Goal: Book appointment/travel/reservation

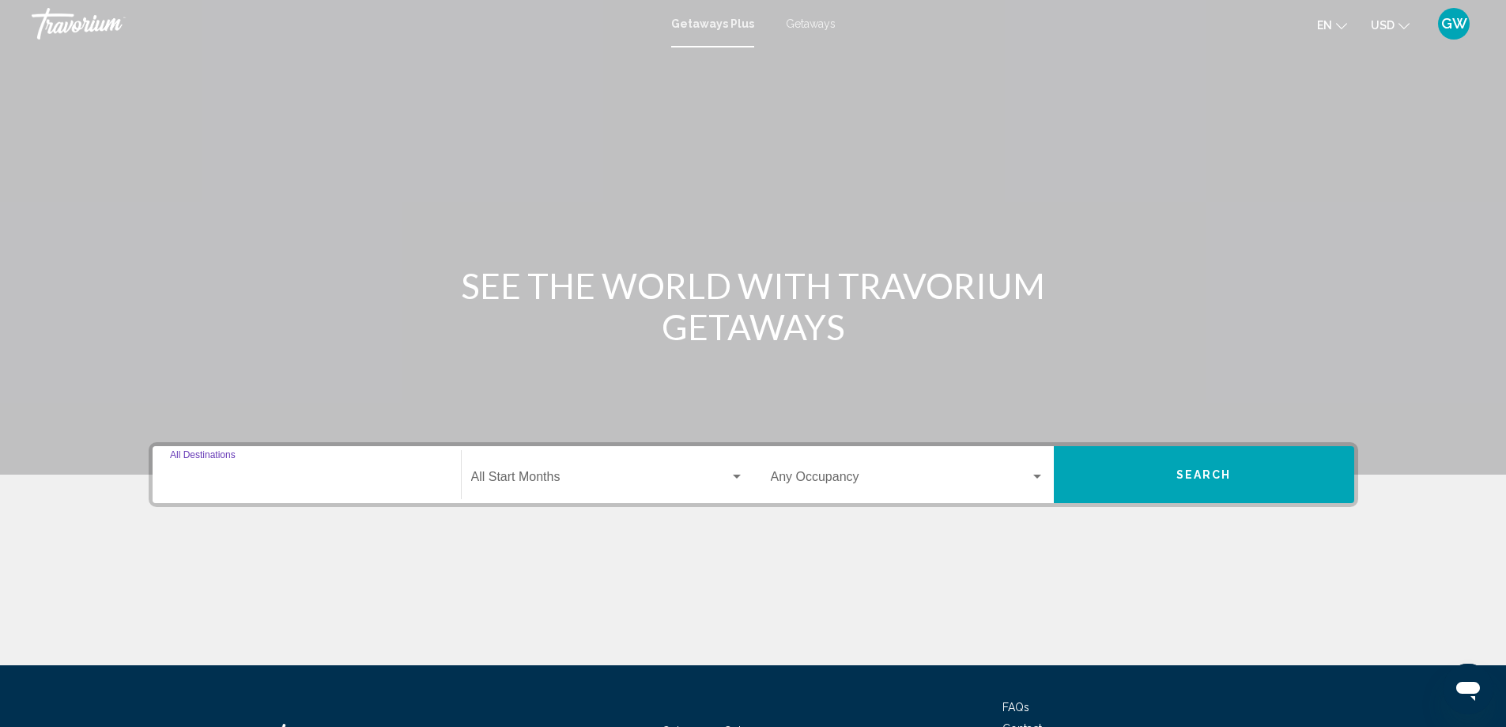
click at [274, 481] on input "Destination All Destinations" at bounding box center [307, 480] width 274 height 14
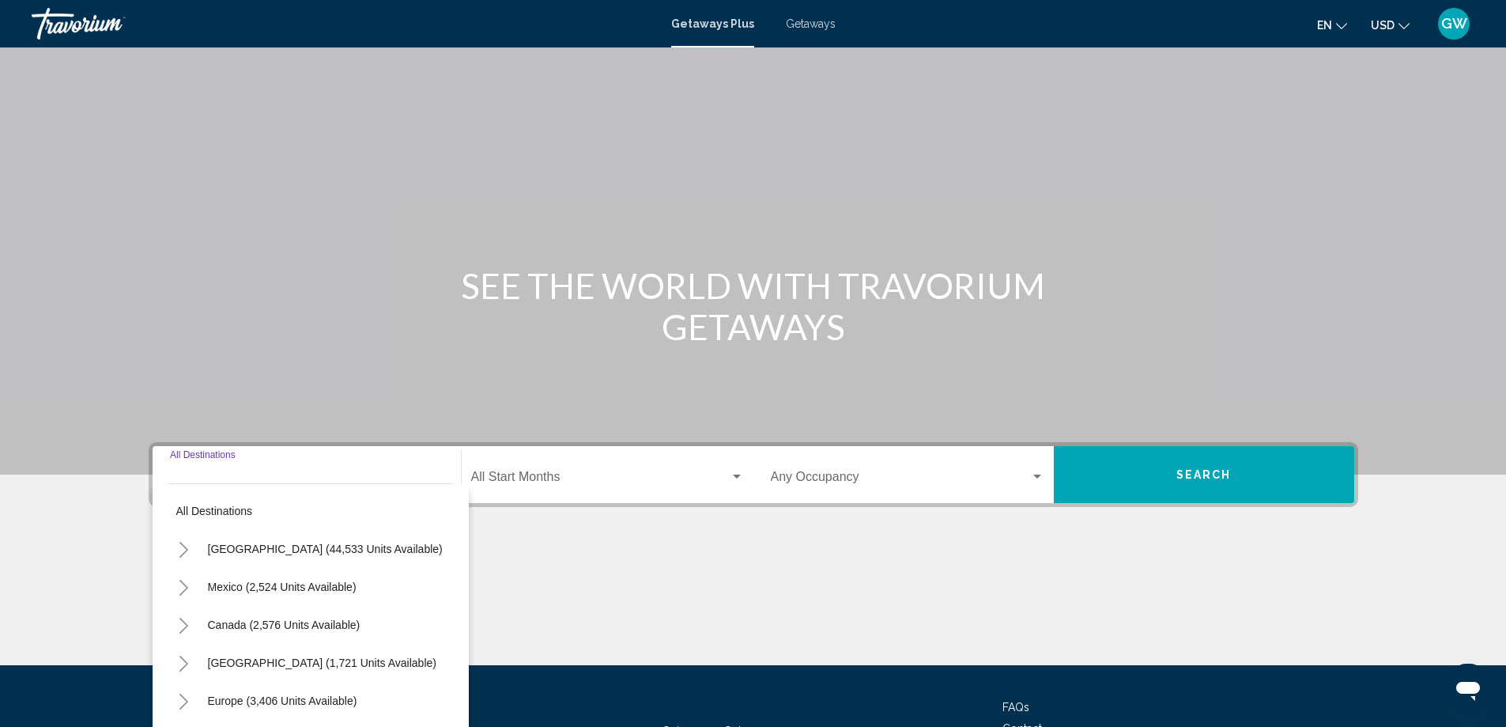
scroll to position [132, 0]
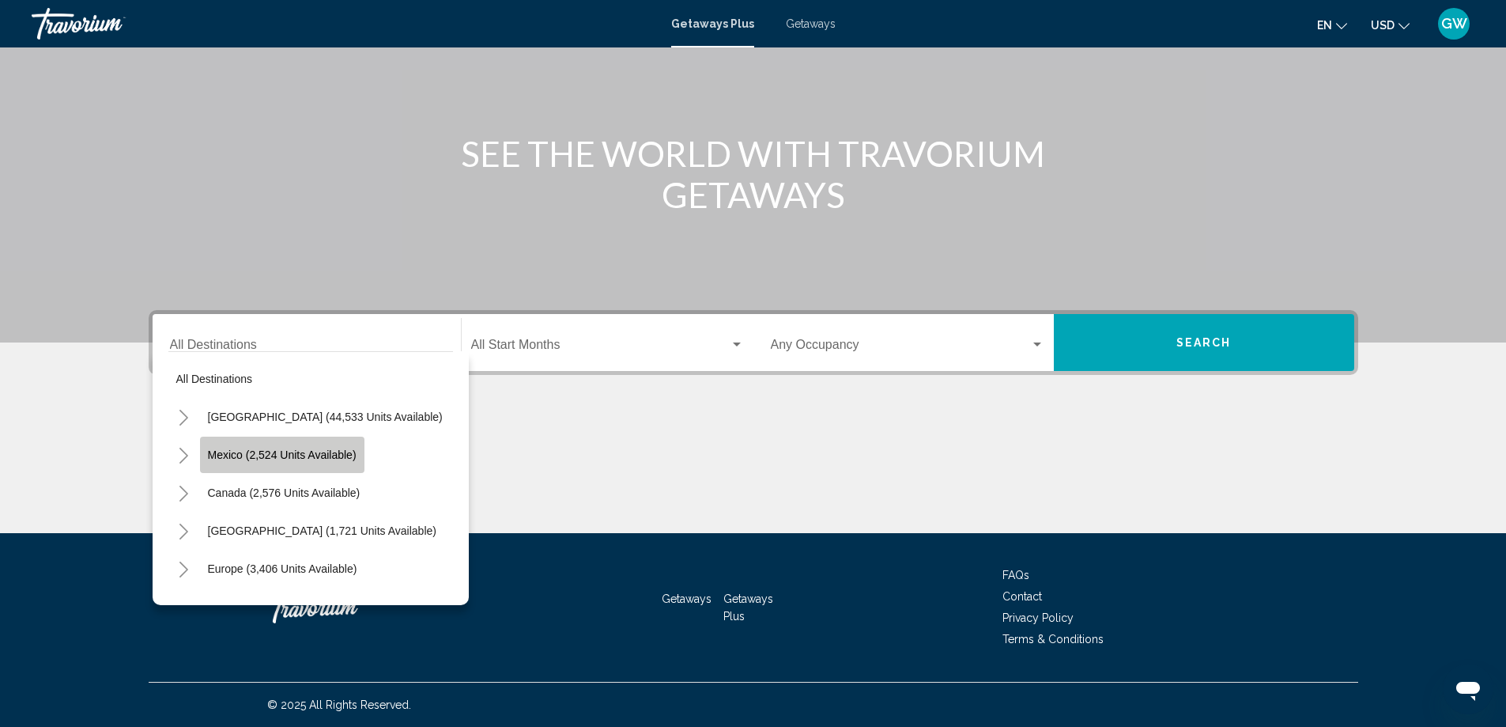
click at [292, 451] on span "Mexico (2,524 units available)" at bounding box center [282, 454] width 149 height 13
type input "**********"
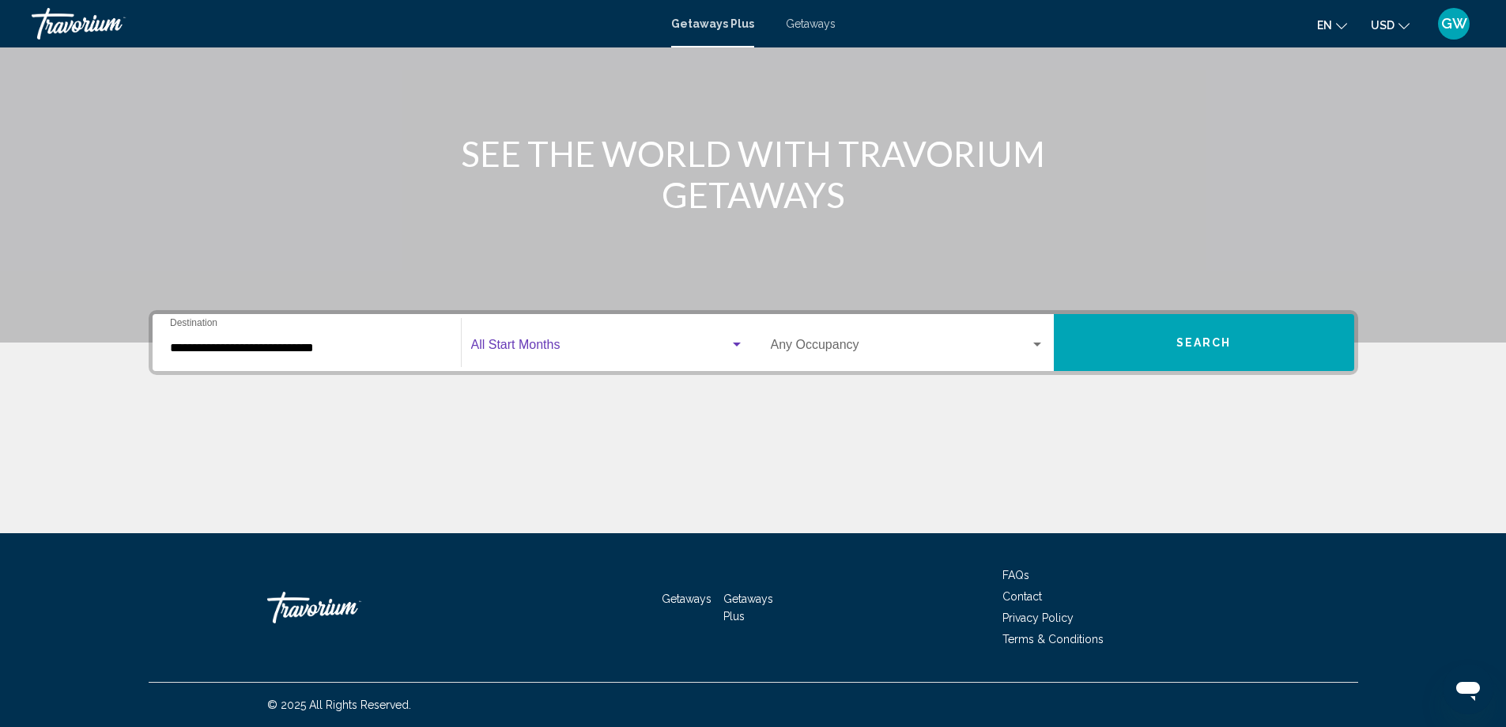
click at [536, 345] on span "Search widget" at bounding box center [600, 348] width 259 height 14
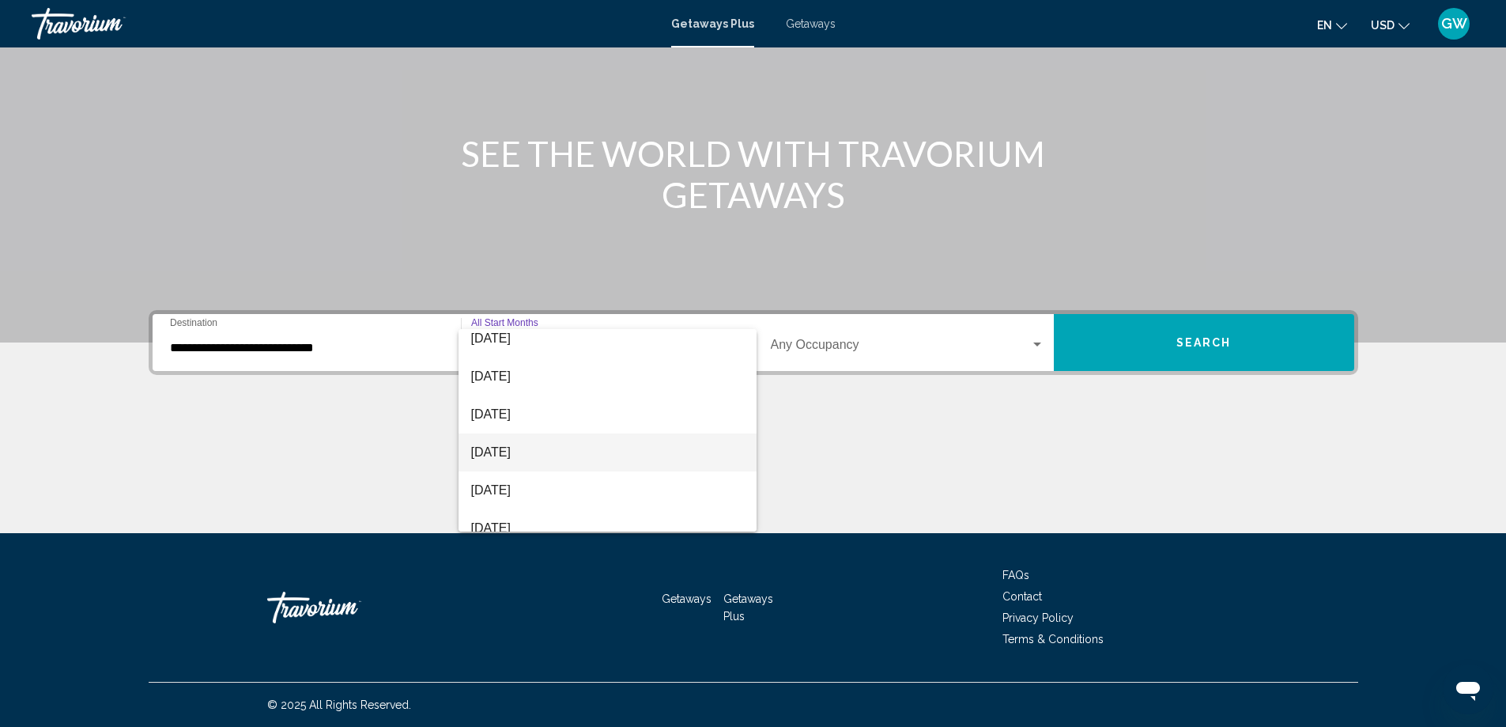
scroll to position [329, 0]
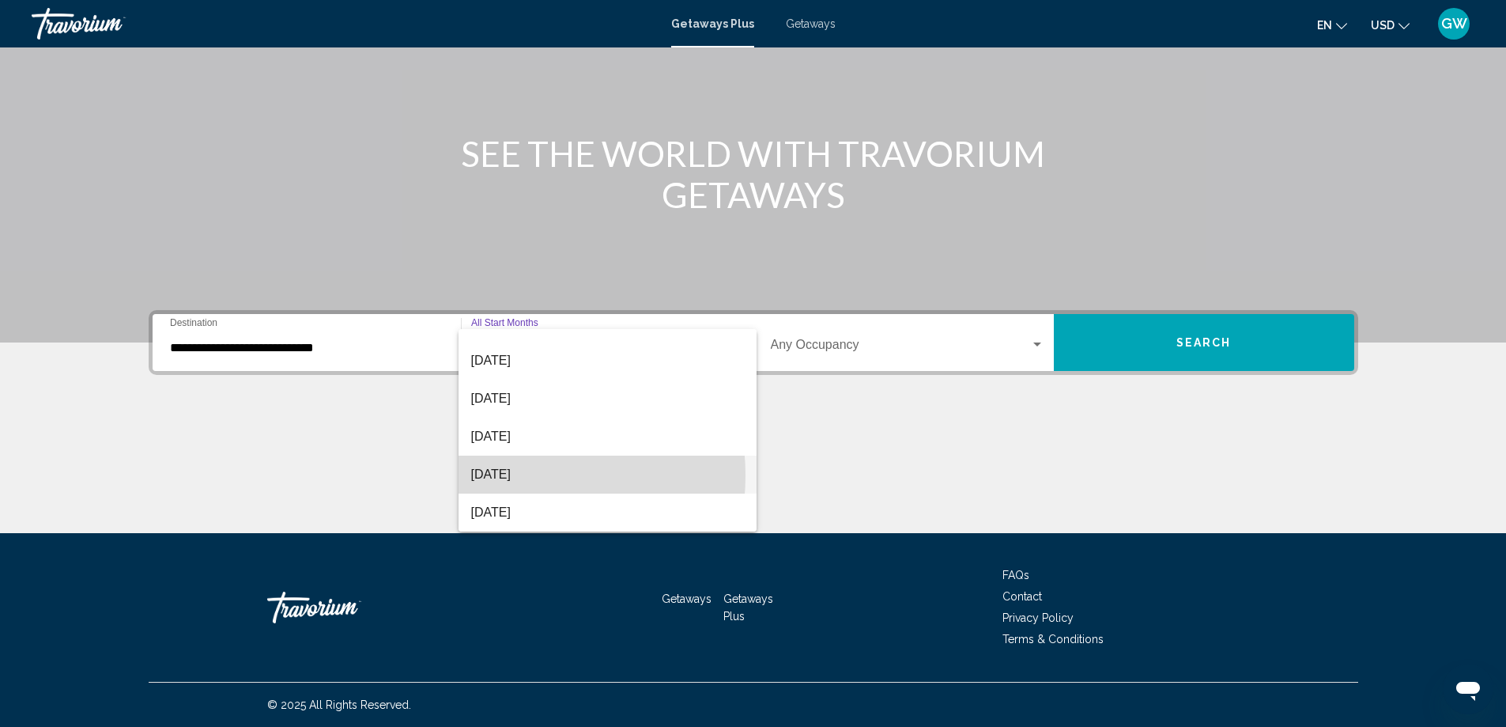
click at [509, 475] on span "[DATE]" at bounding box center [607, 474] width 273 height 38
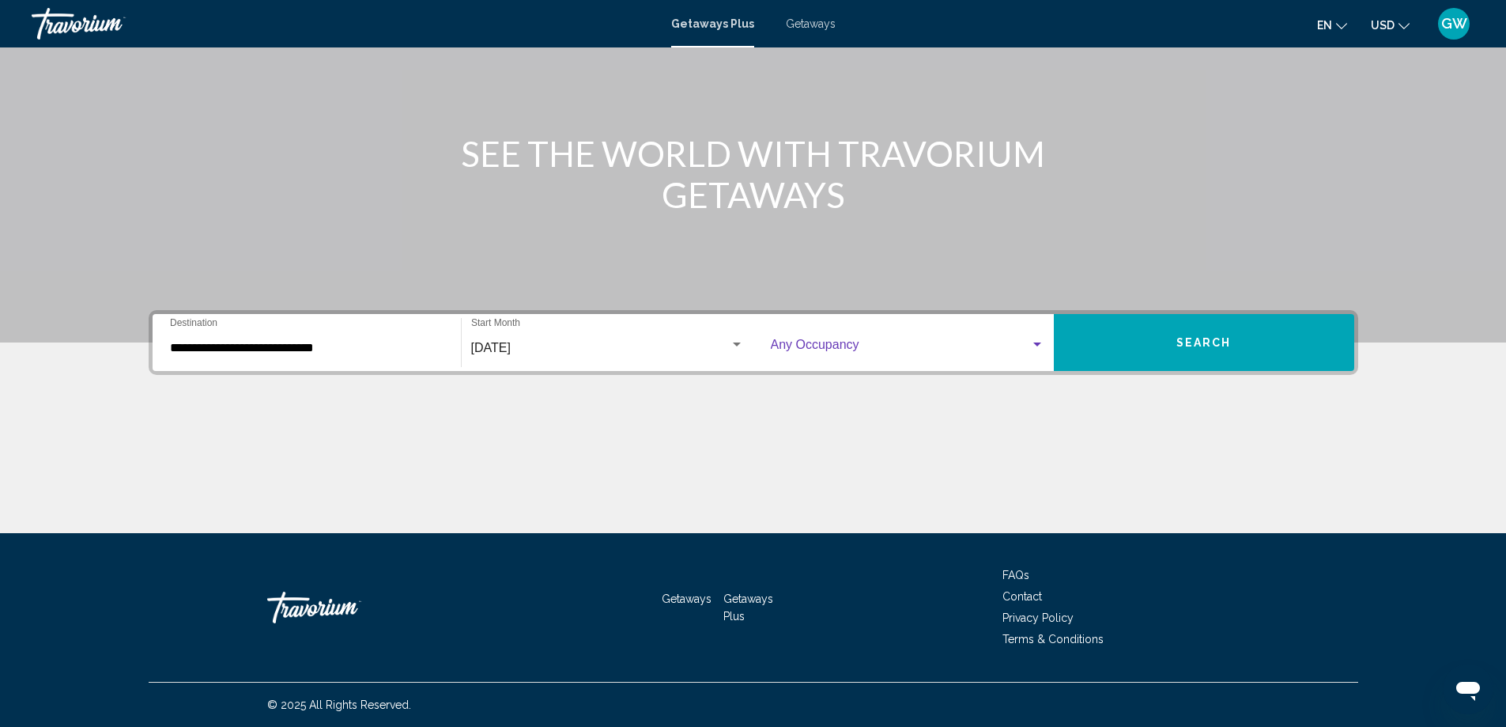
click at [1039, 342] on div "Search widget" at bounding box center [1037, 344] width 14 height 13
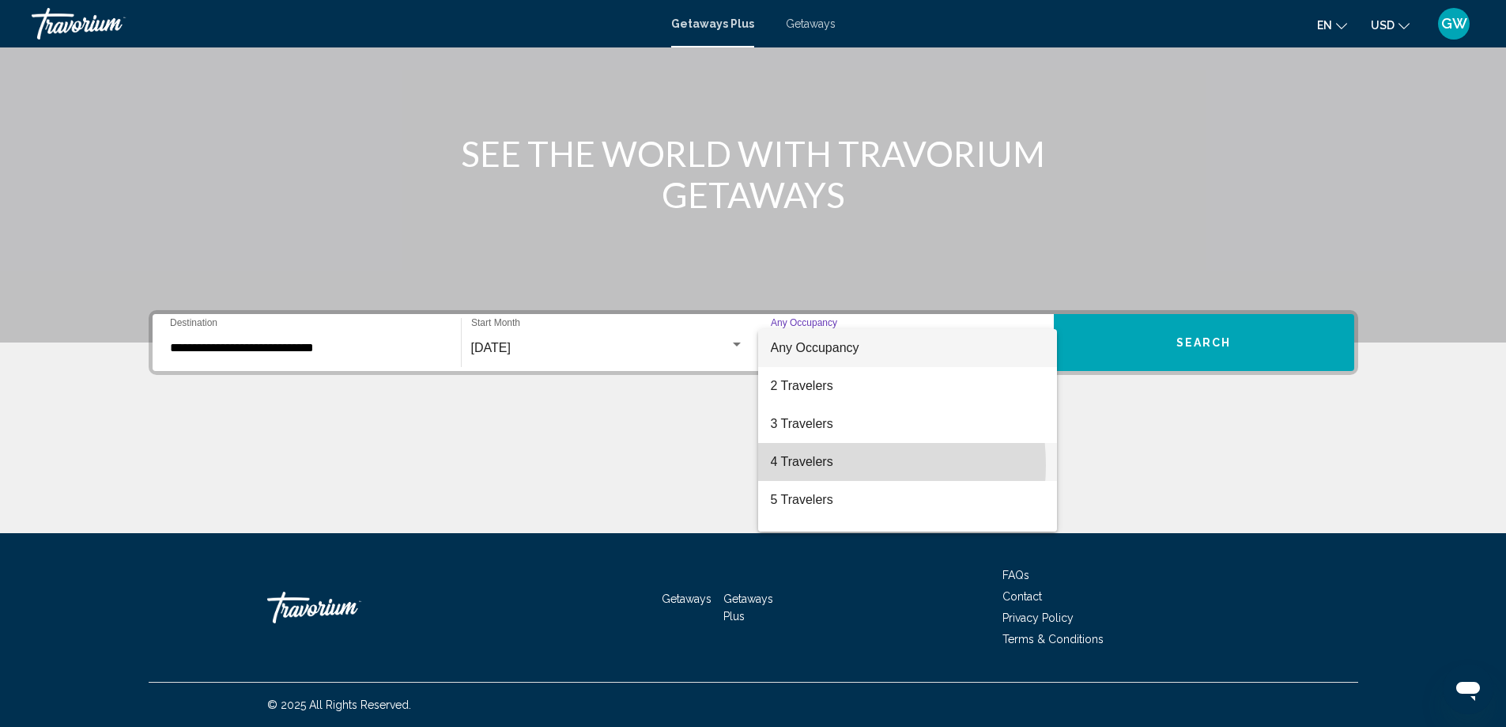
click at [824, 465] on span "4 Travelers" at bounding box center [908, 462] width 274 height 38
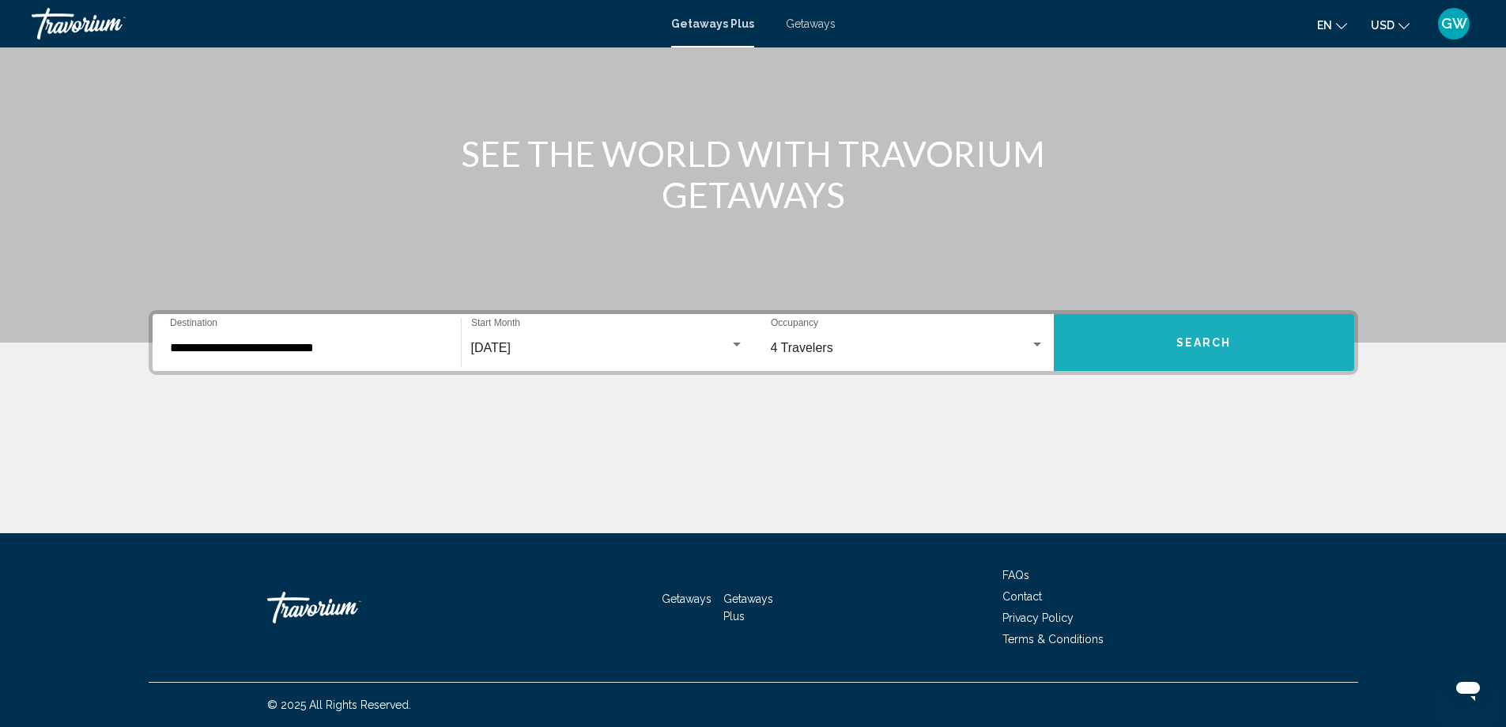
click at [1164, 350] on button "Search" at bounding box center [1204, 342] width 300 height 57
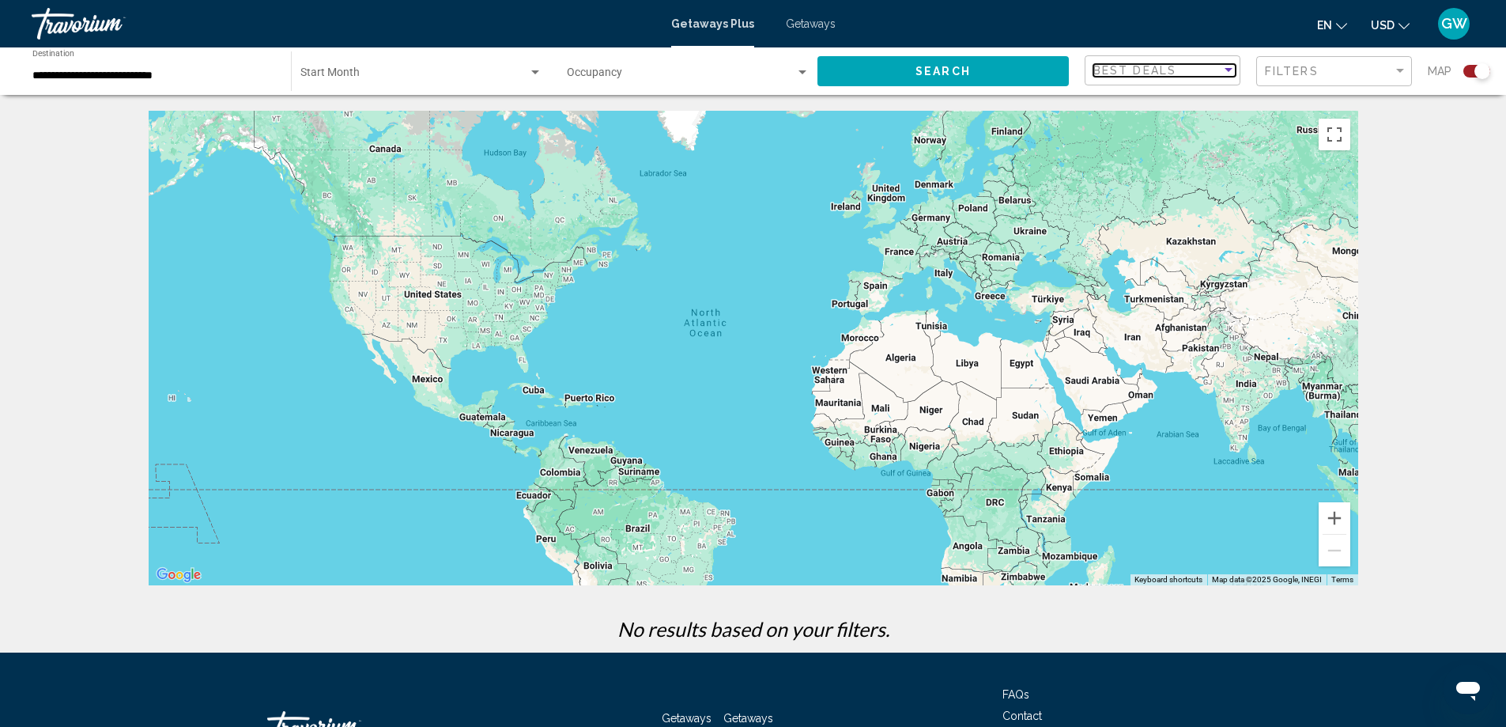
click at [1227, 66] on div "Sort by" at bounding box center [1228, 70] width 14 height 13
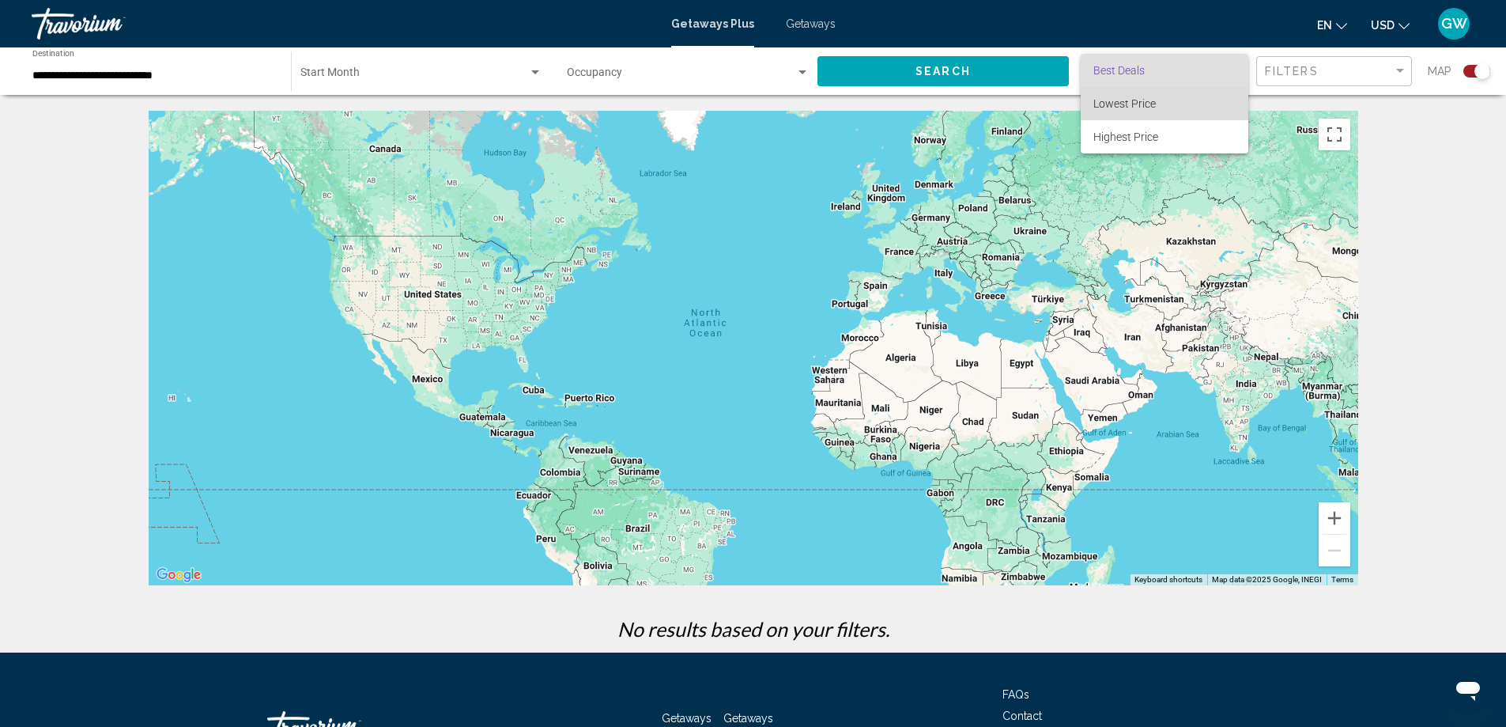
click at [1157, 104] on span "Lowest Price" at bounding box center [1164, 103] width 142 height 33
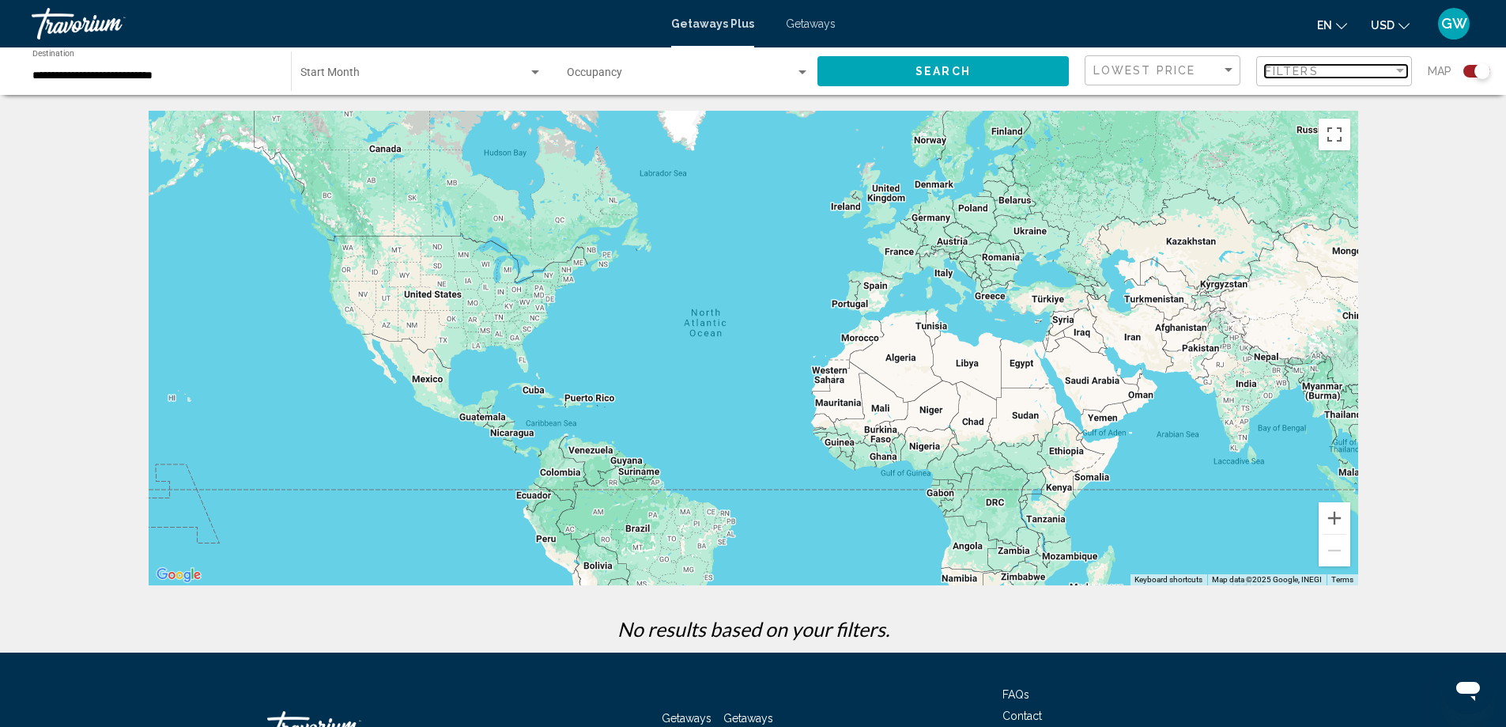
click at [1402, 68] on div "Filter" at bounding box center [1400, 71] width 14 height 13
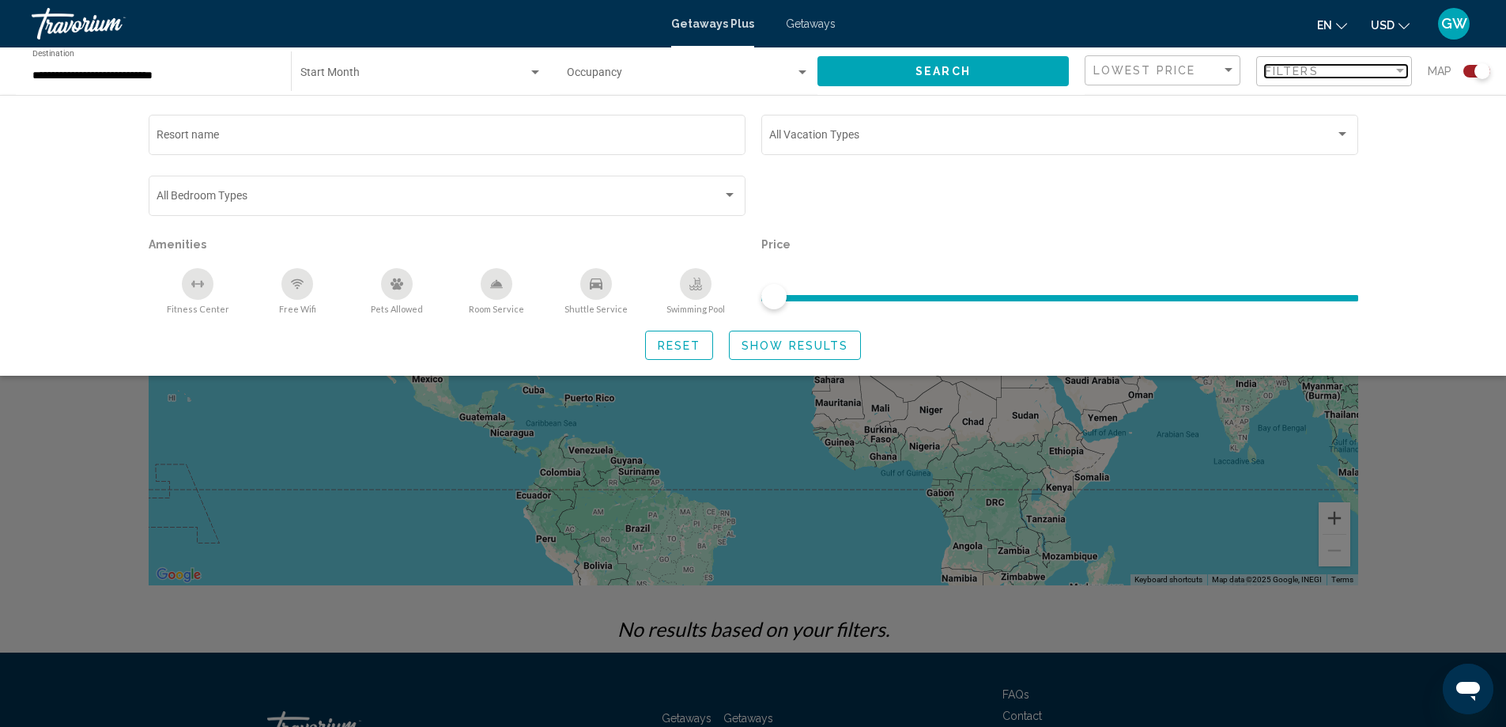
click at [1402, 68] on div "Filter" at bounding box center [1400, 71] width 14 height 13
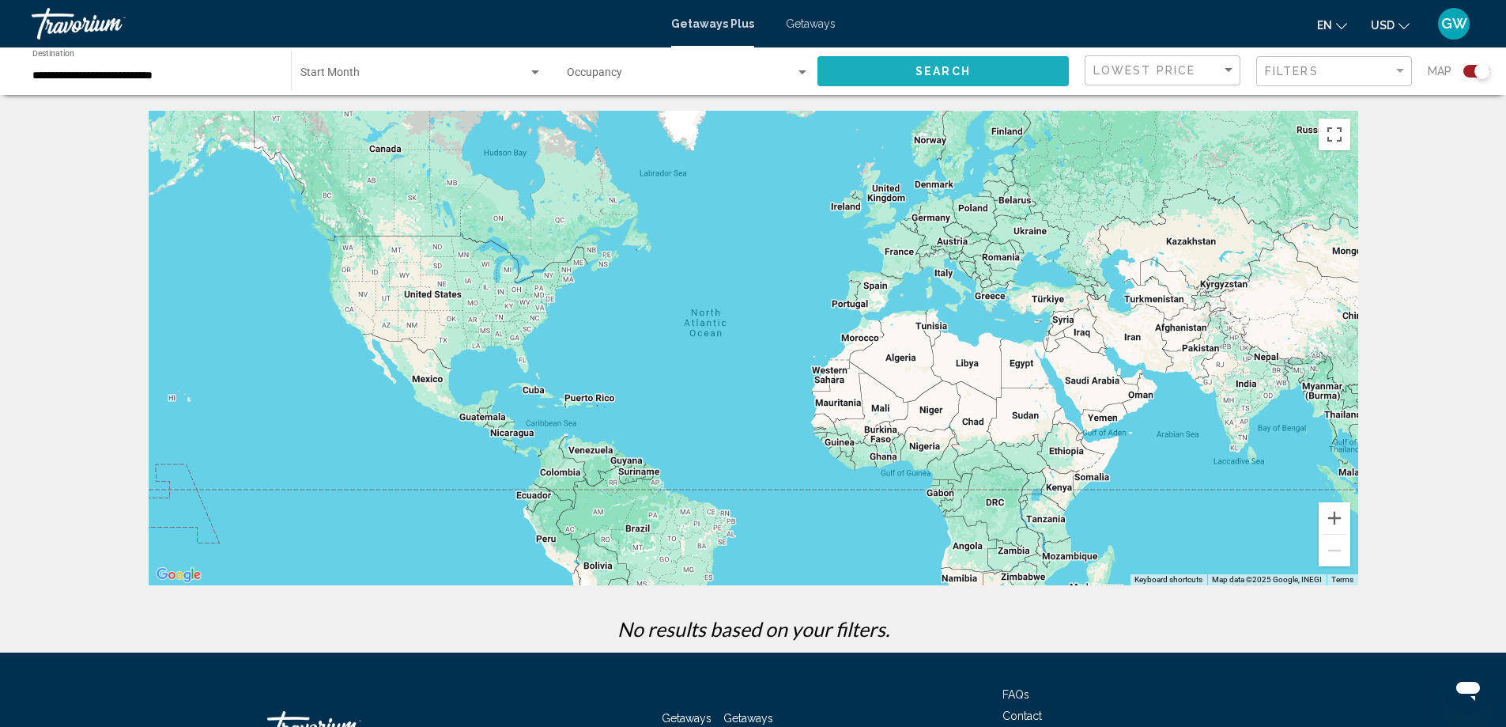
click at [909, 78] on button "Search" at bounding box center [942, 70] width 251 height 29
click at [538, 71] on div "Search widget" at bounding box center [535, 72] width 8 height 4
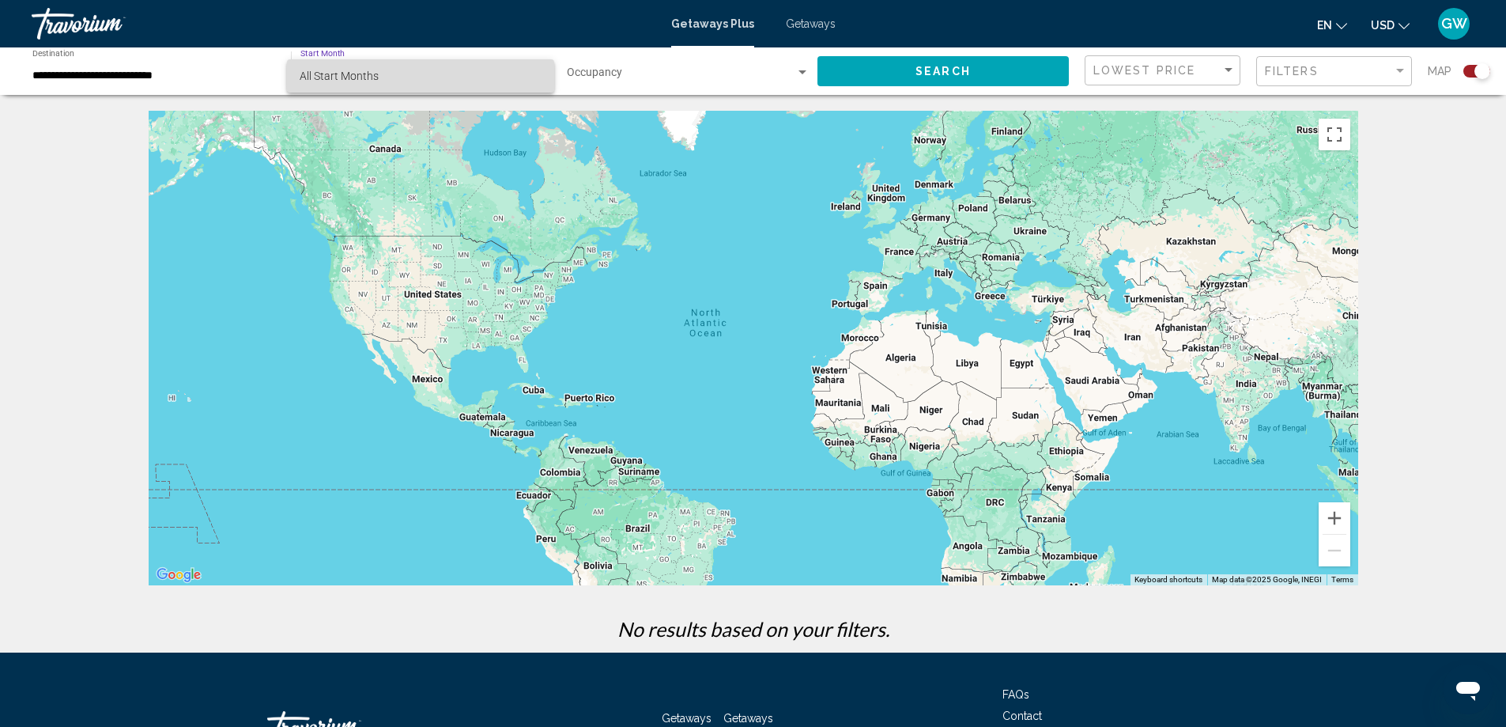
click at [538, 71] on span "All Start Months" at bounding box center [421, 75] width 242 height 33
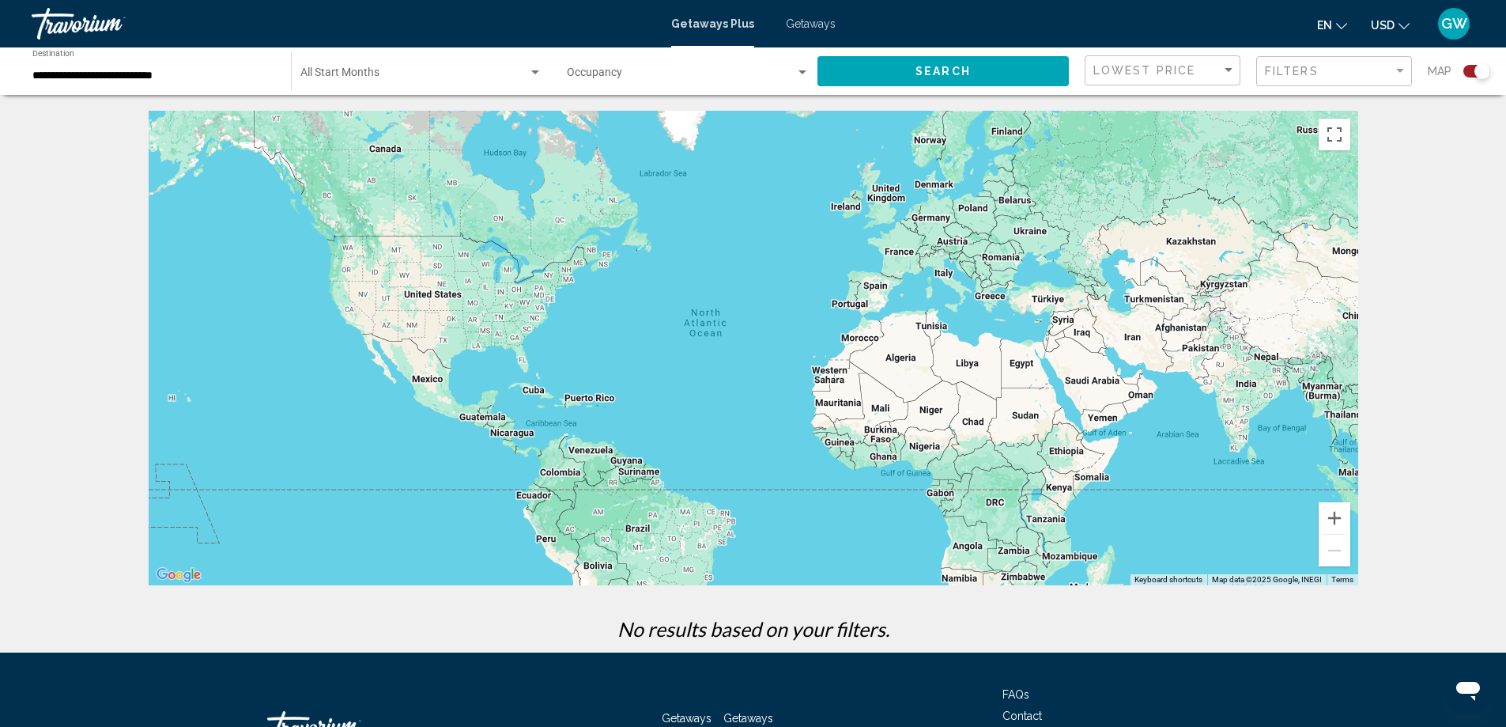
click at [717, 25] on span "Getaways Plus" at bounding box center [712, 23] width 83 height 13
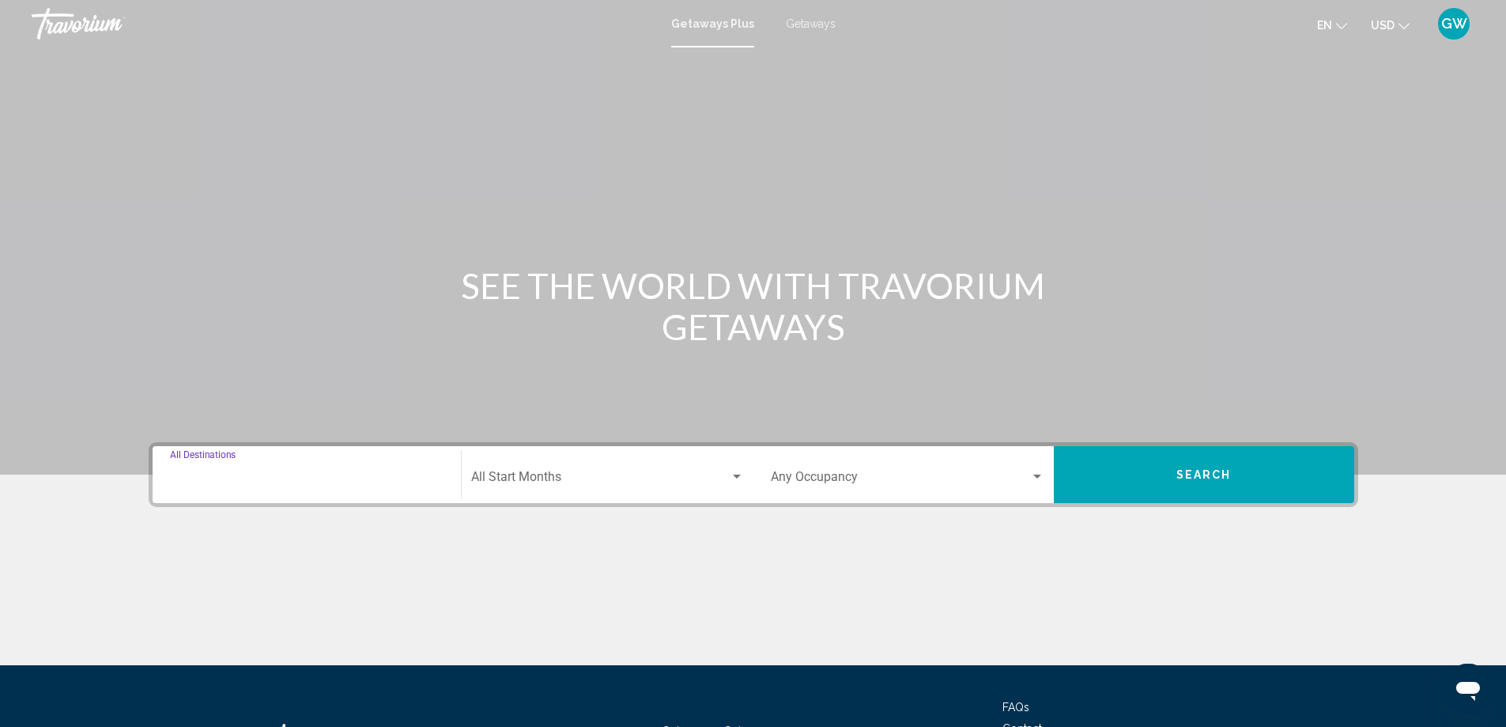
click at [357, 478] on input "Destination All Destinations" at bounding box center [307, 480] width 274 height 14
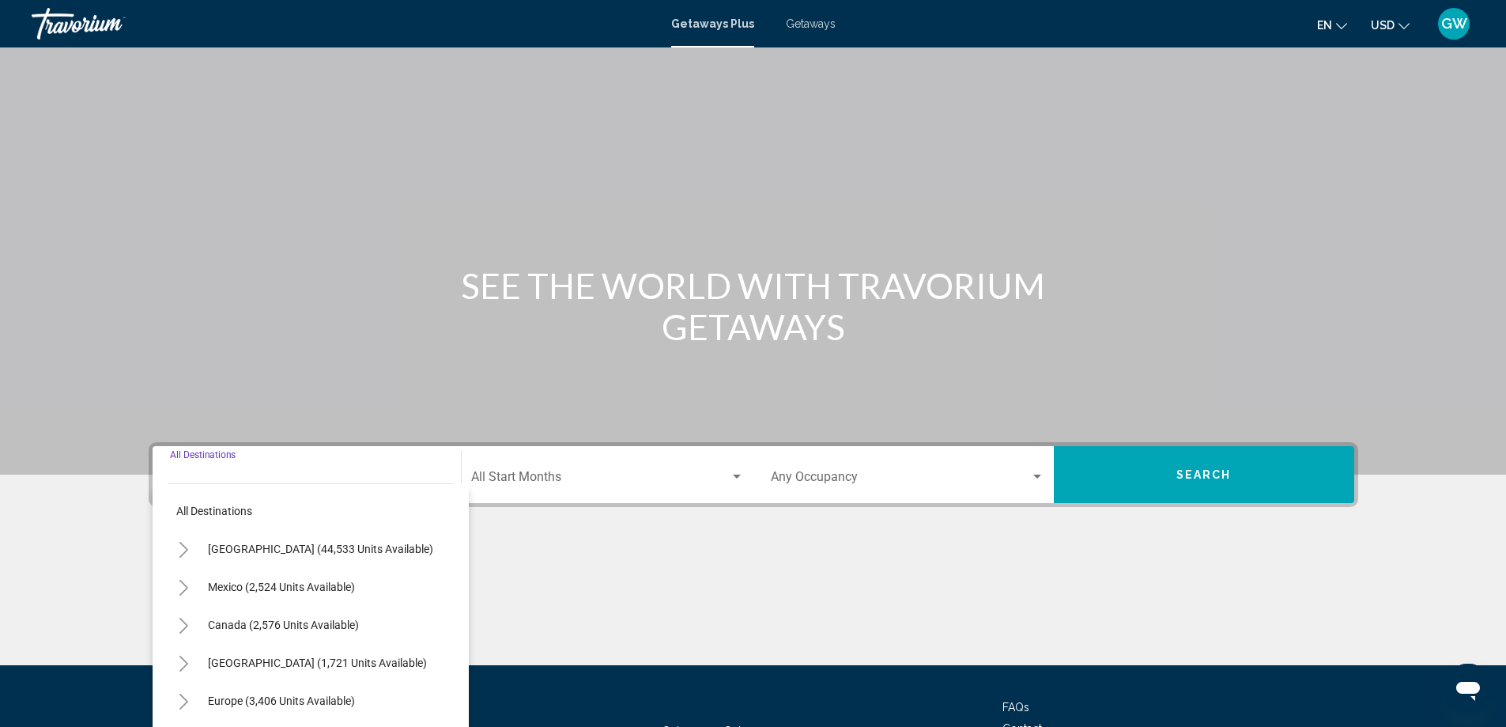
scroll to position [132, 0]
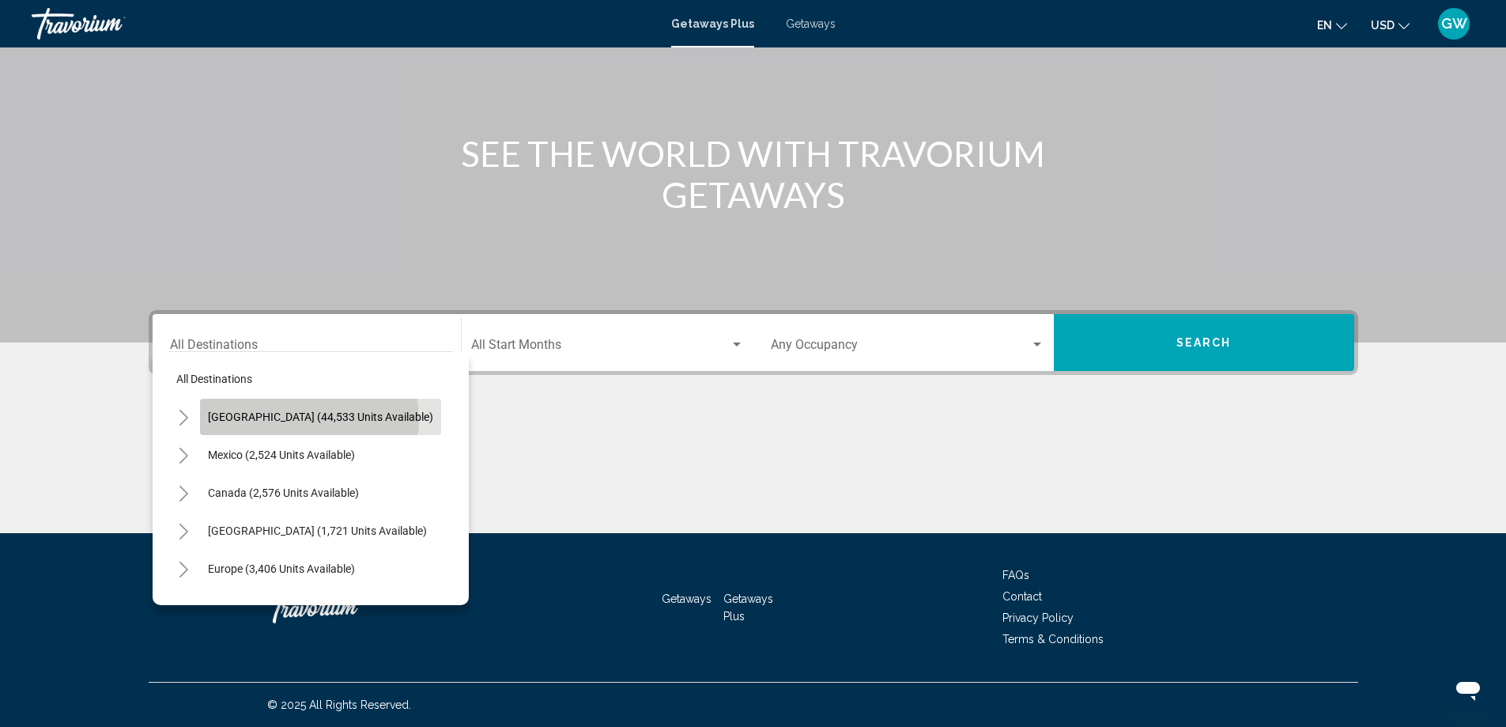
click at [308, 418] on span "[GEOGRAPHIC_DATA] (44,533 units available)" at bounding box center [320, 416] width 225 height 13
type input "**********"
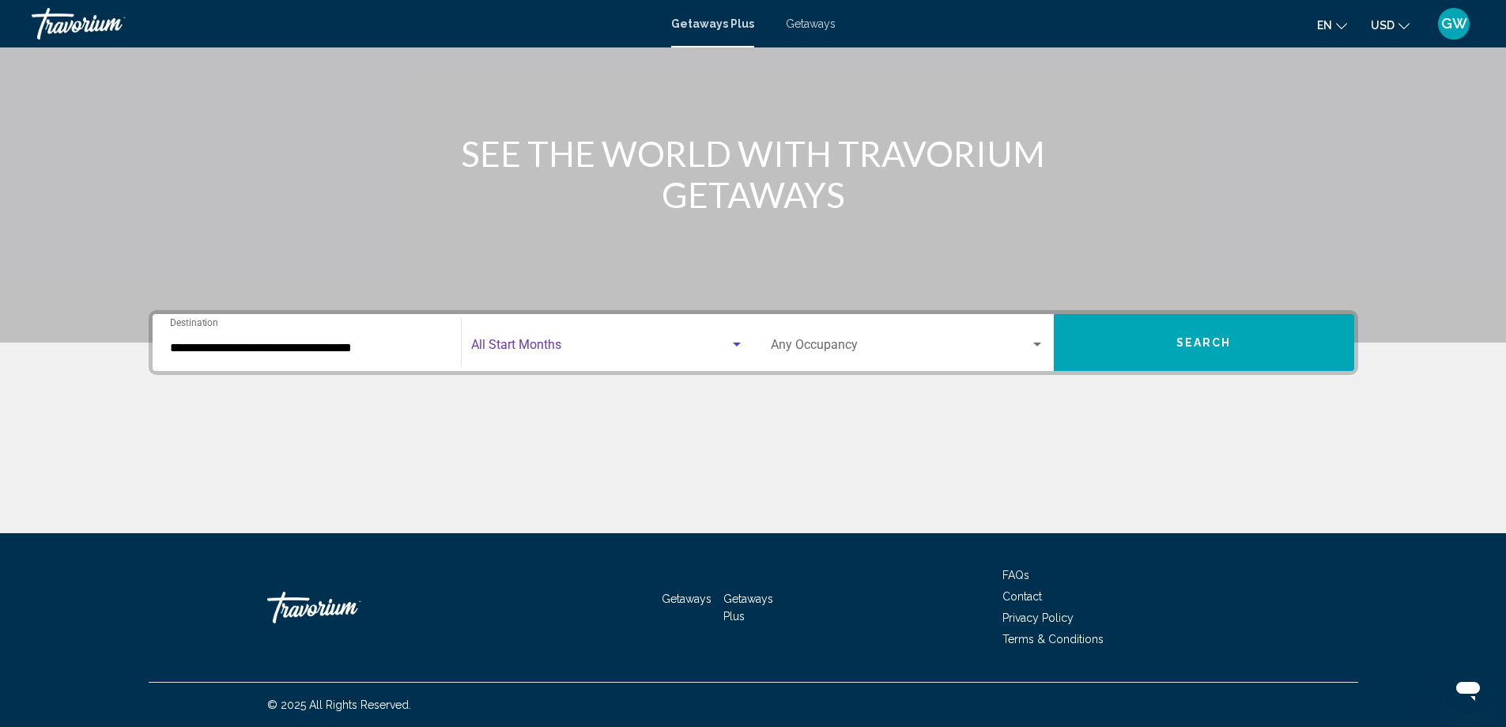
click at [610, 345] on span "Search widget" at bounding box center [600, 348] width 259 height 14
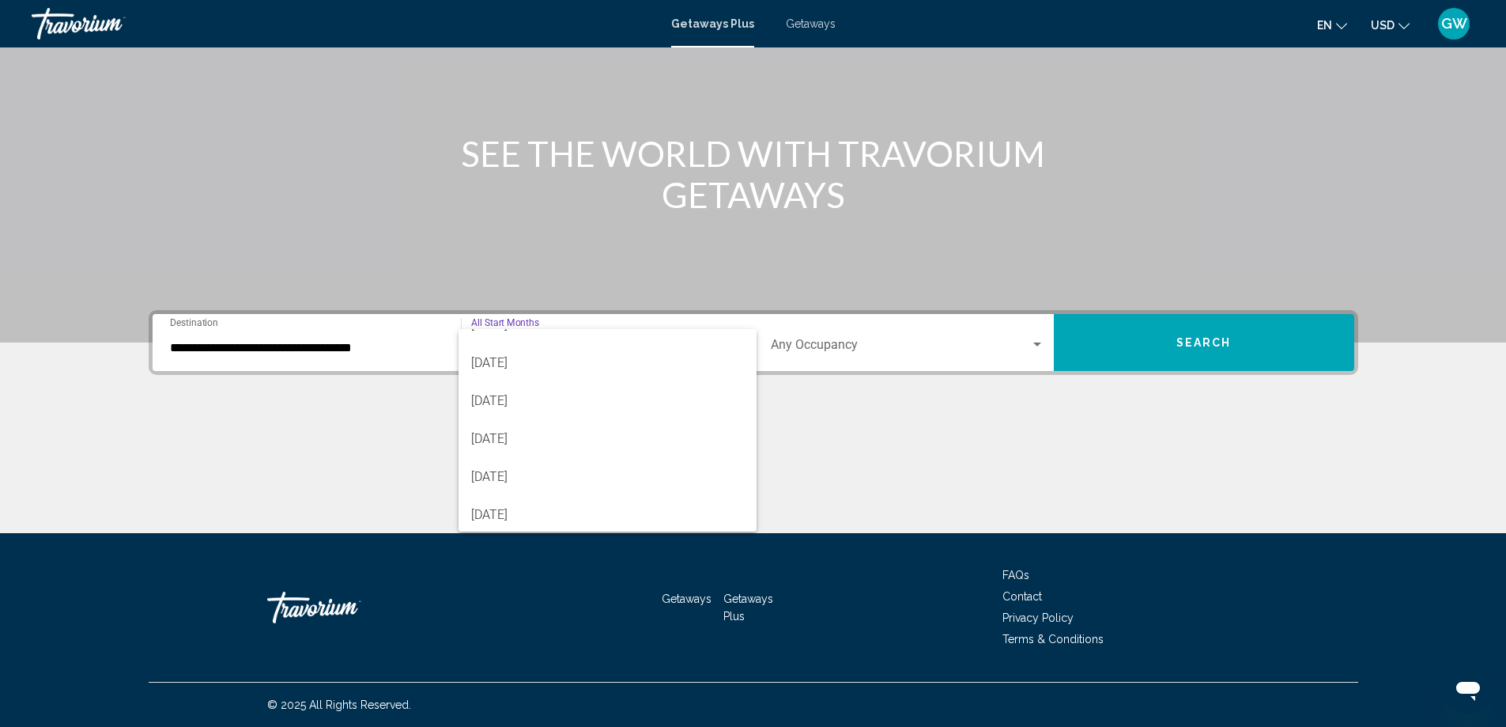
scroll to position [329, 0]
click at [481, 481] on span "[DATE]" at bounding box center [607, 474] width 273 height 38
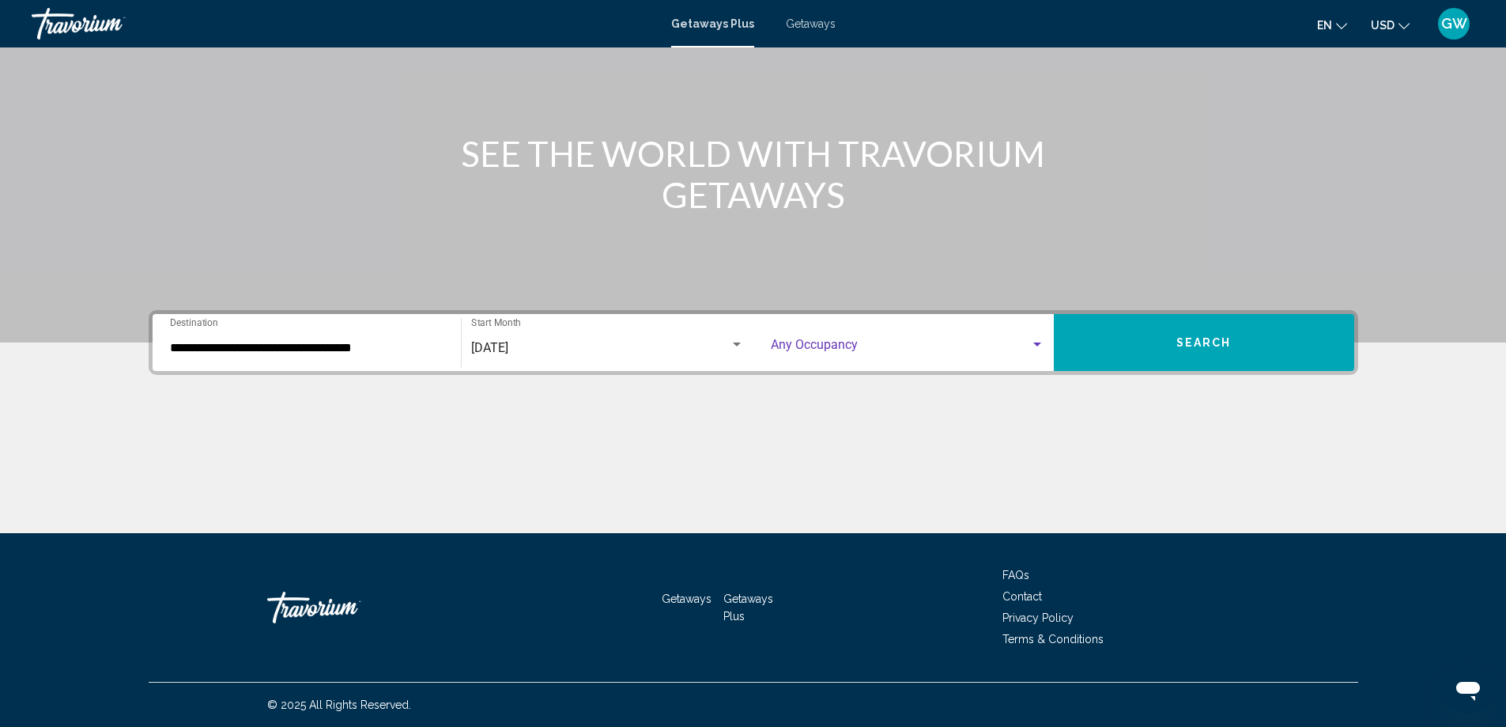
click at [1040, 341] on div "Search widget" at bounding box center [1037, 344] width 14 height 13
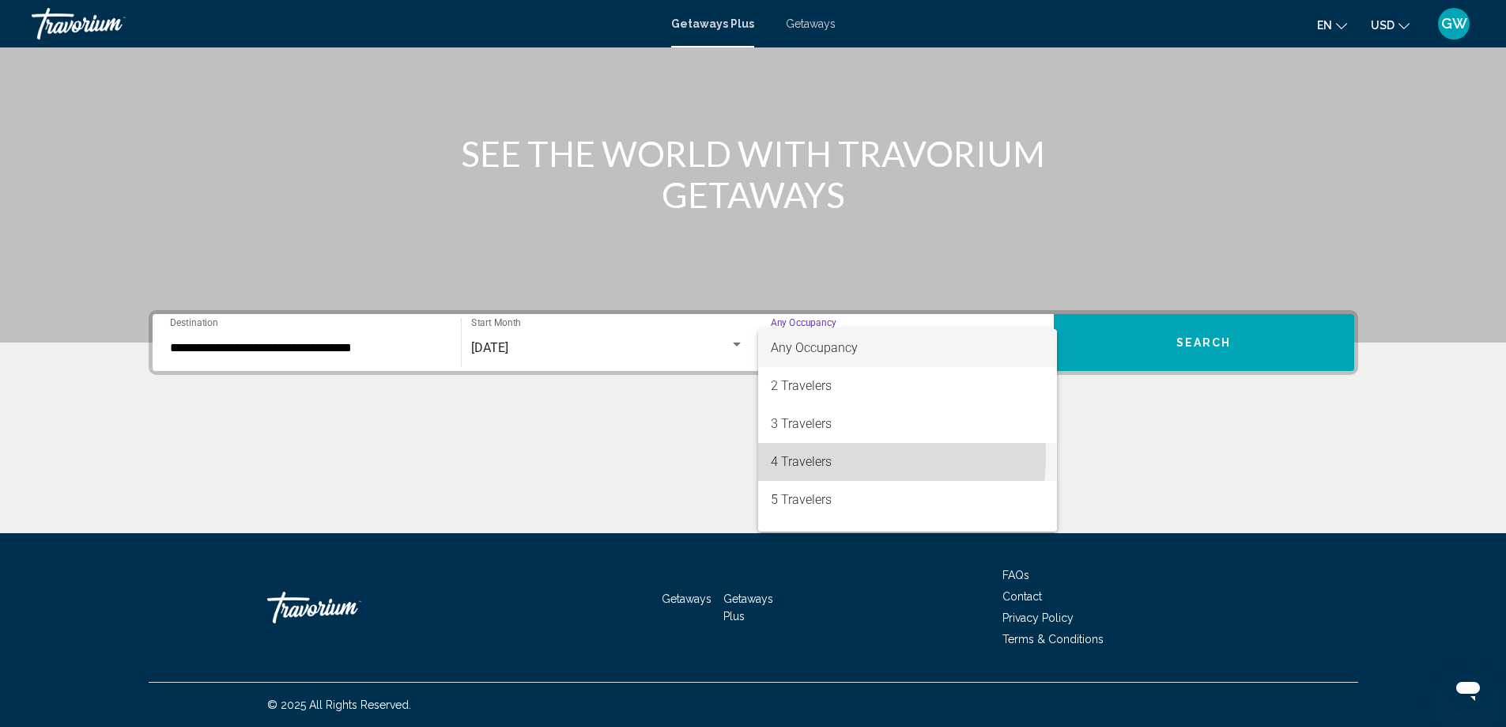
click at [829, 456] on span "4 Travelers" at bounding box center [908, 462] width 274 height 38
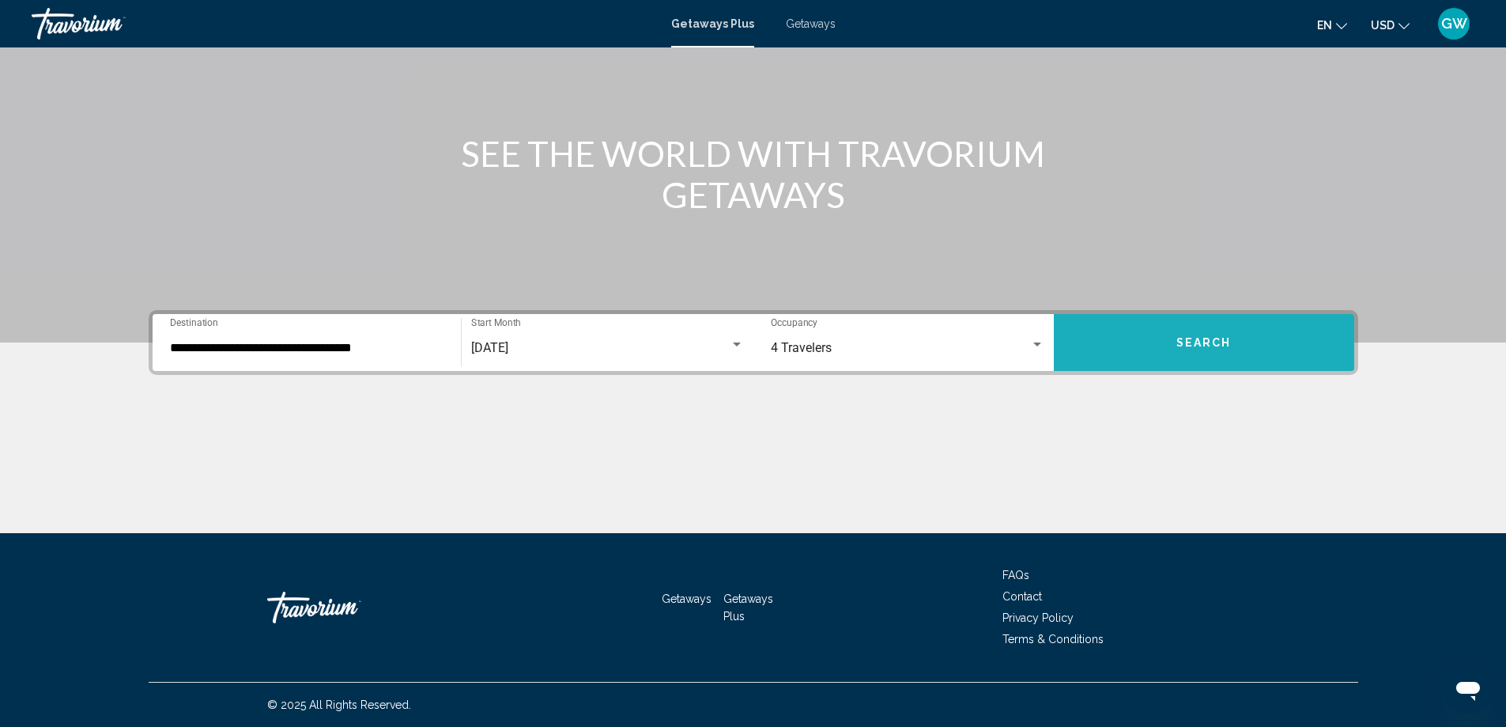
click at [1168, 349] on button "Search" at bounding box center [1204, 342] width 300 height 57
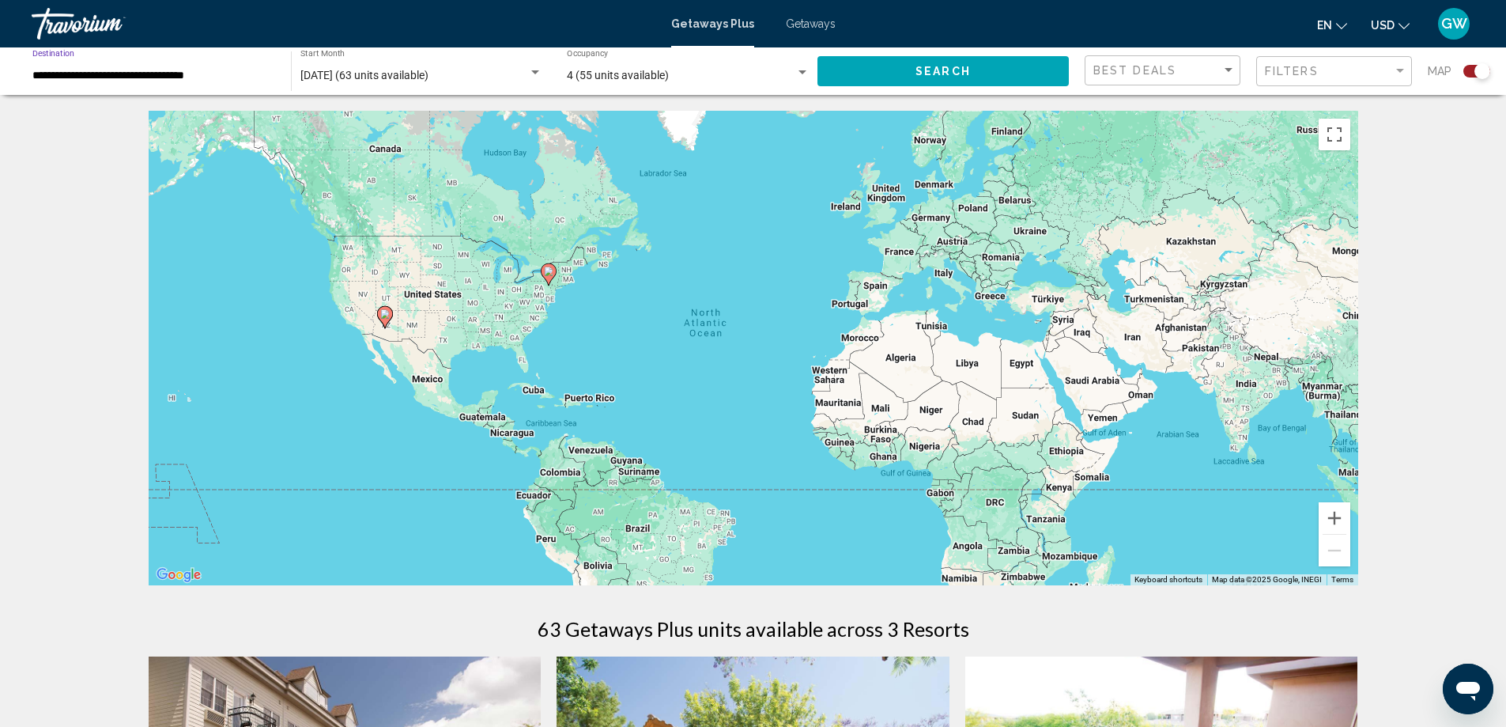
click at [195, 76] on input "**********" at bounding box center [153, 76] width 243 height 13
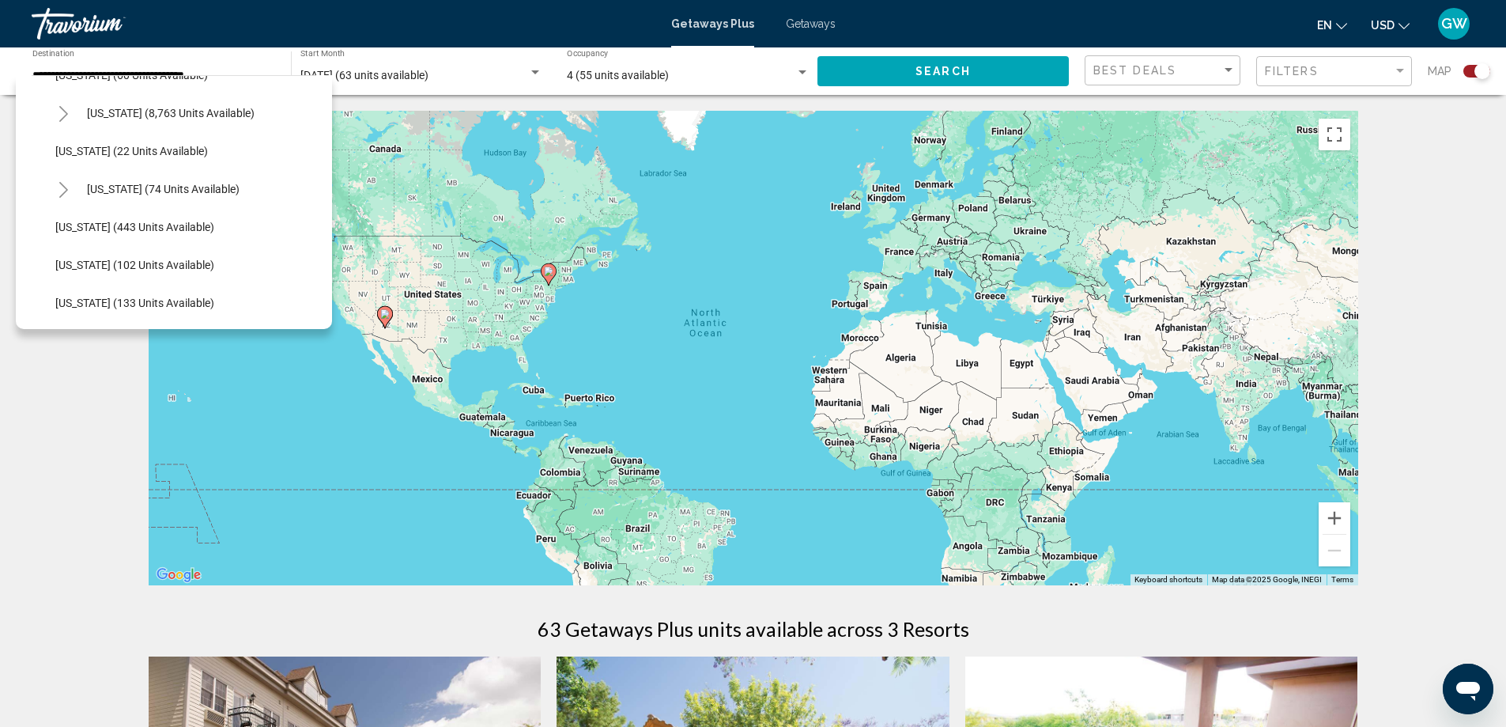
scroll to position [277, 0]
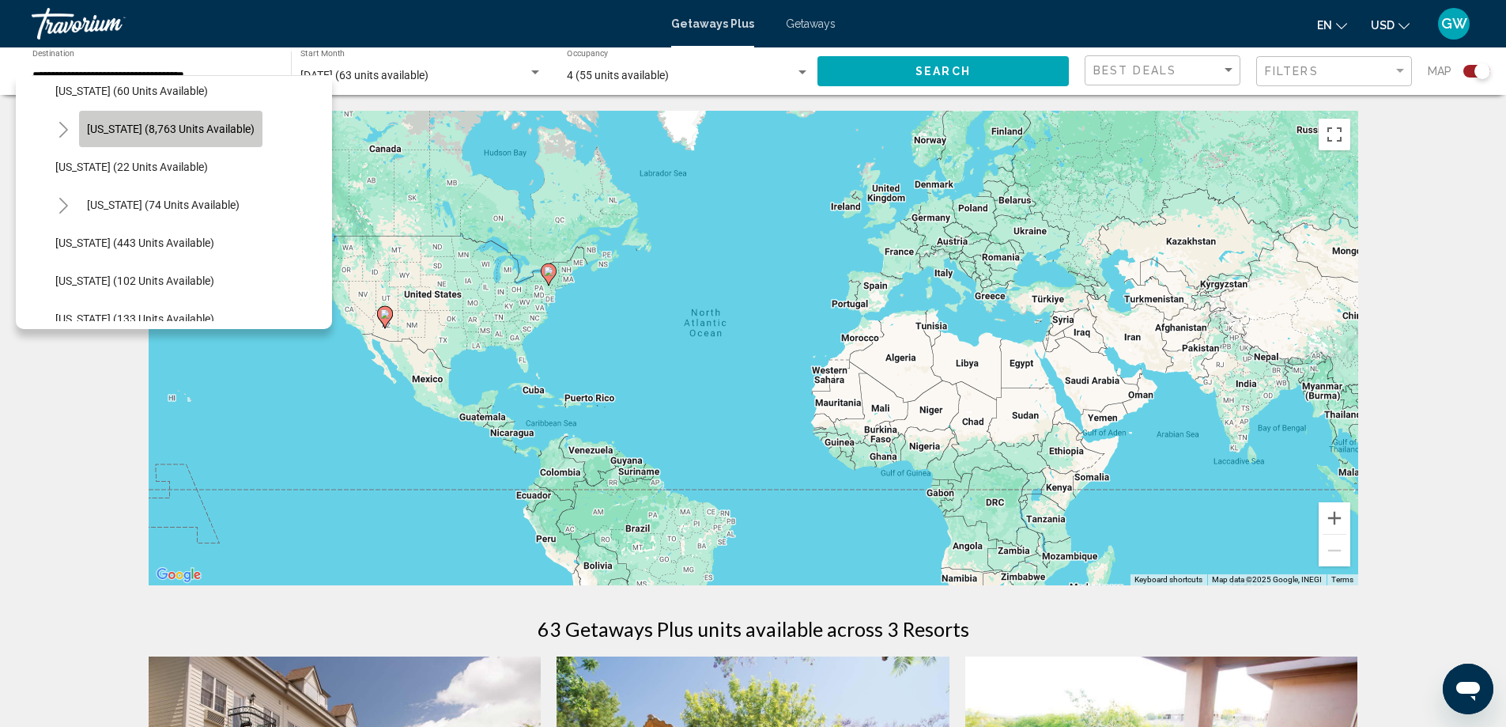
click at [176, 130] on span "[US_STATE] (8,763 units available)" at bounding box center [171, 129] width 168 height 13
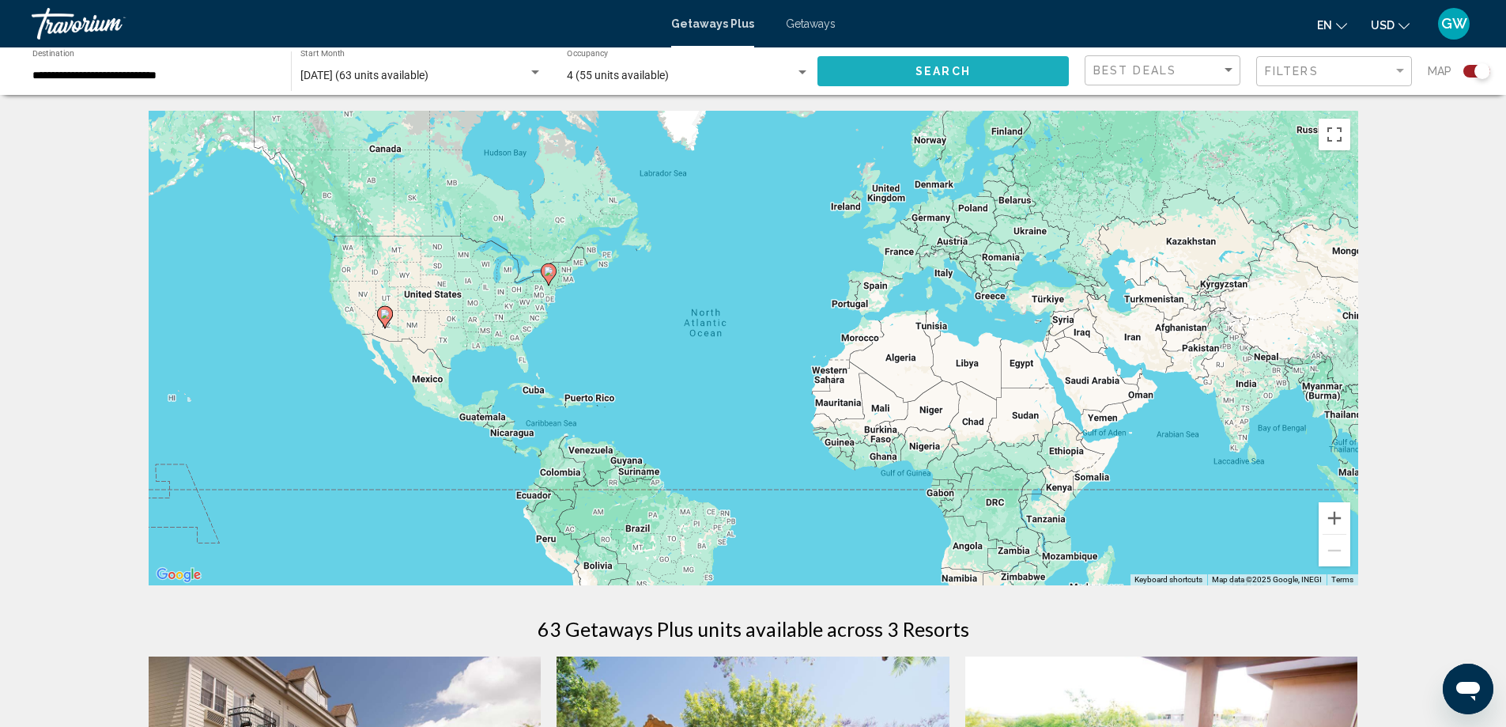
click at [934, 74] on span "Search" at bounding box center [942, 72] width 55 height 13
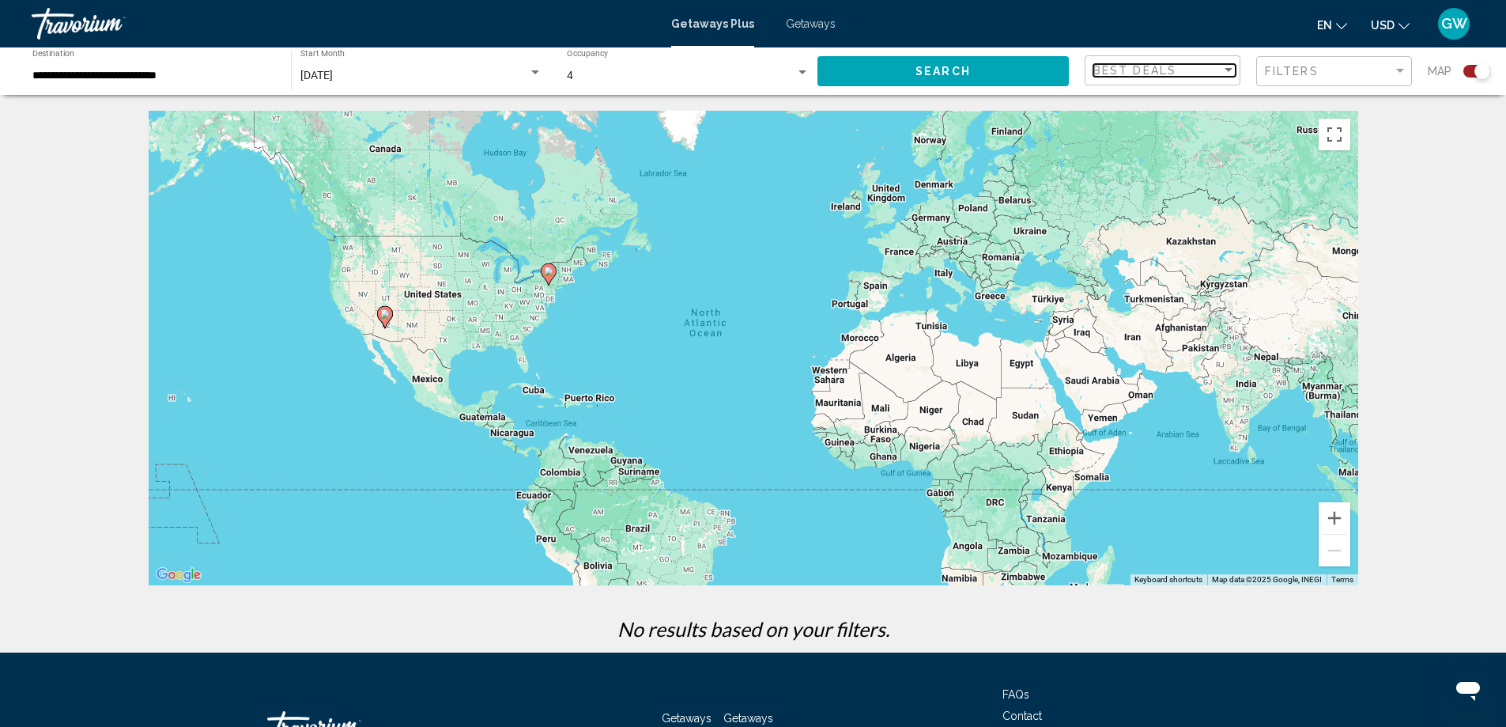
click at [1229, 73] on div "Sort by" at bounding box center [1228, 70] width 14 height 13
click at [1150, 105] on span "Lowest Price" at bounding box center [1124, 103] width 62 height 13
click at [1021, 83] on button "Search" at bounding box center [942, 70] width 251 height 29
click at [188, 86] on div "**********" at bounding box center [153, 71] width 243 height 43
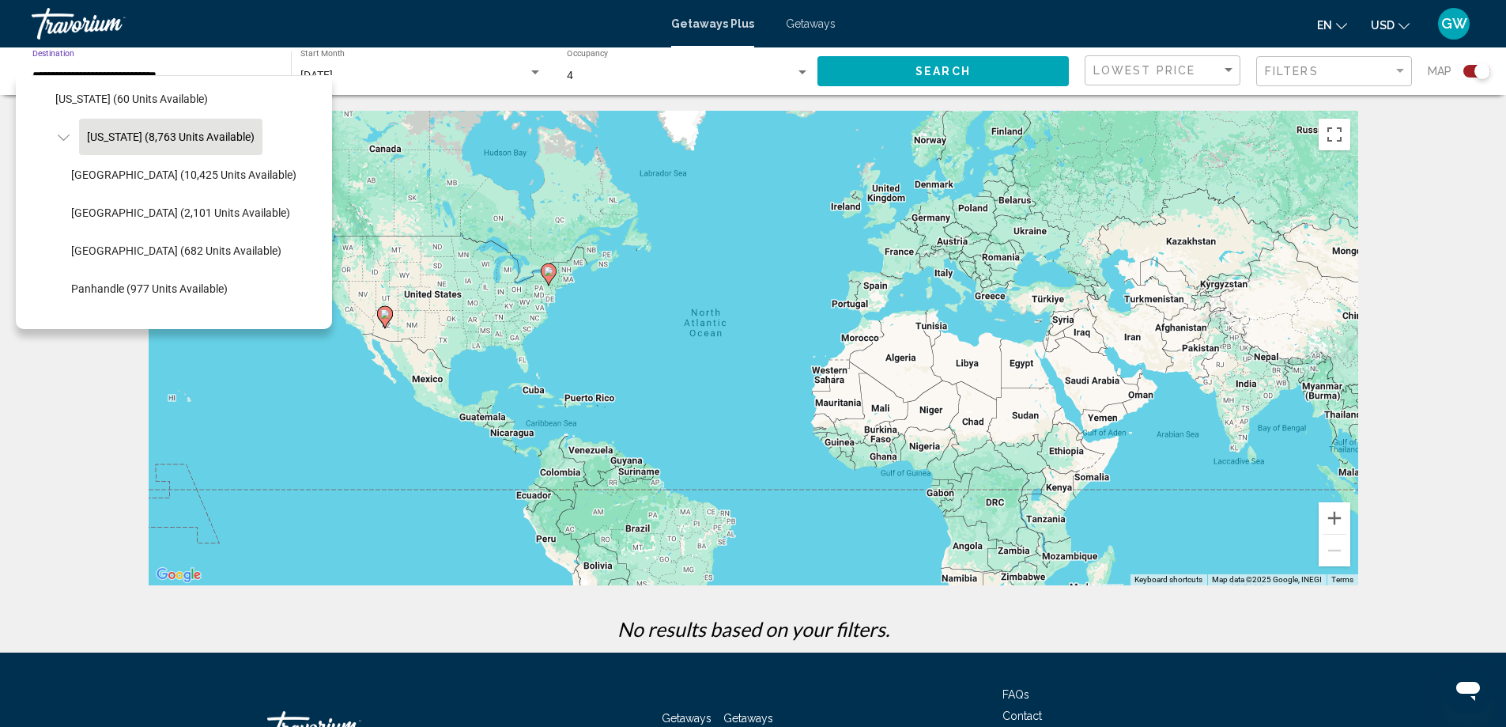
scroll to position [293, 0]
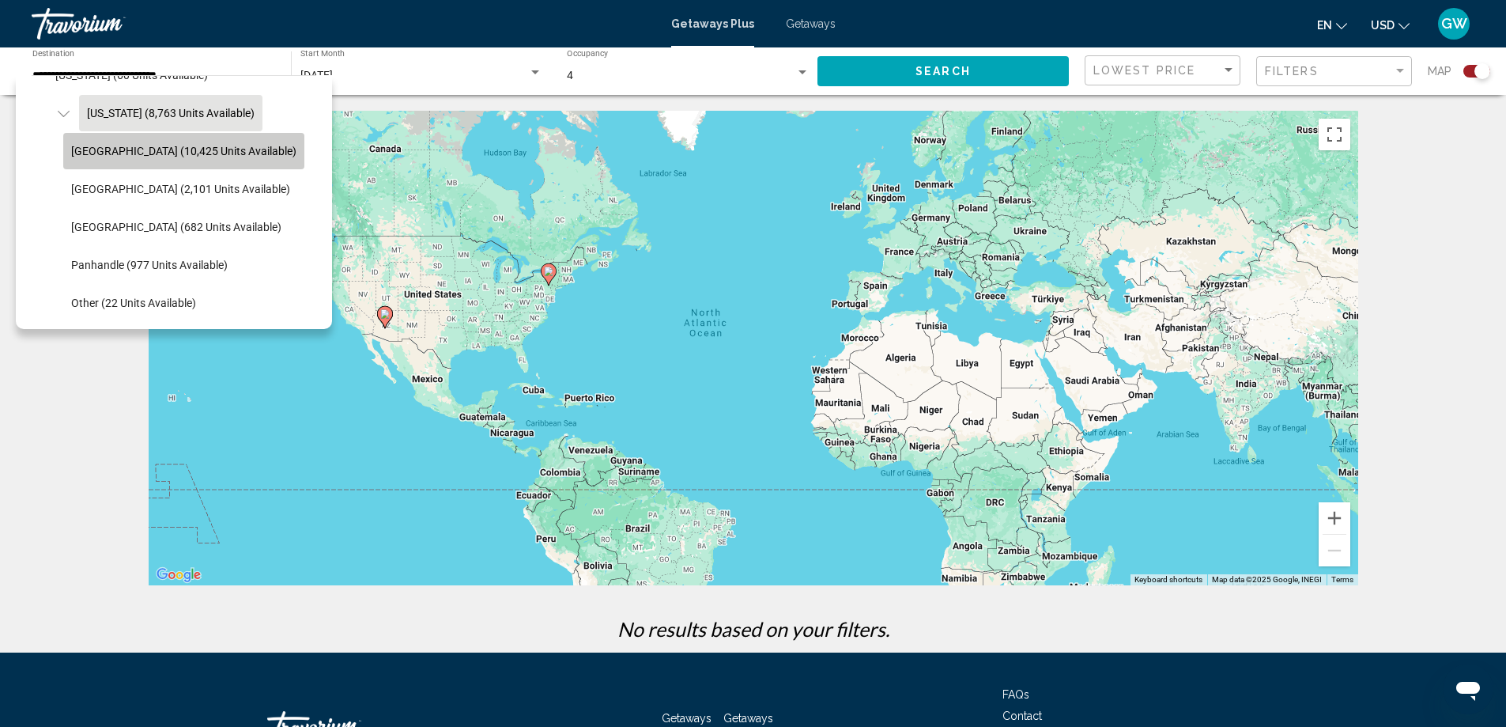
click at [148, 149] on span "[GEOGRAPHIC_DATA] (10,425 units available)" at bounding box center [183, 151] width 225 height 13
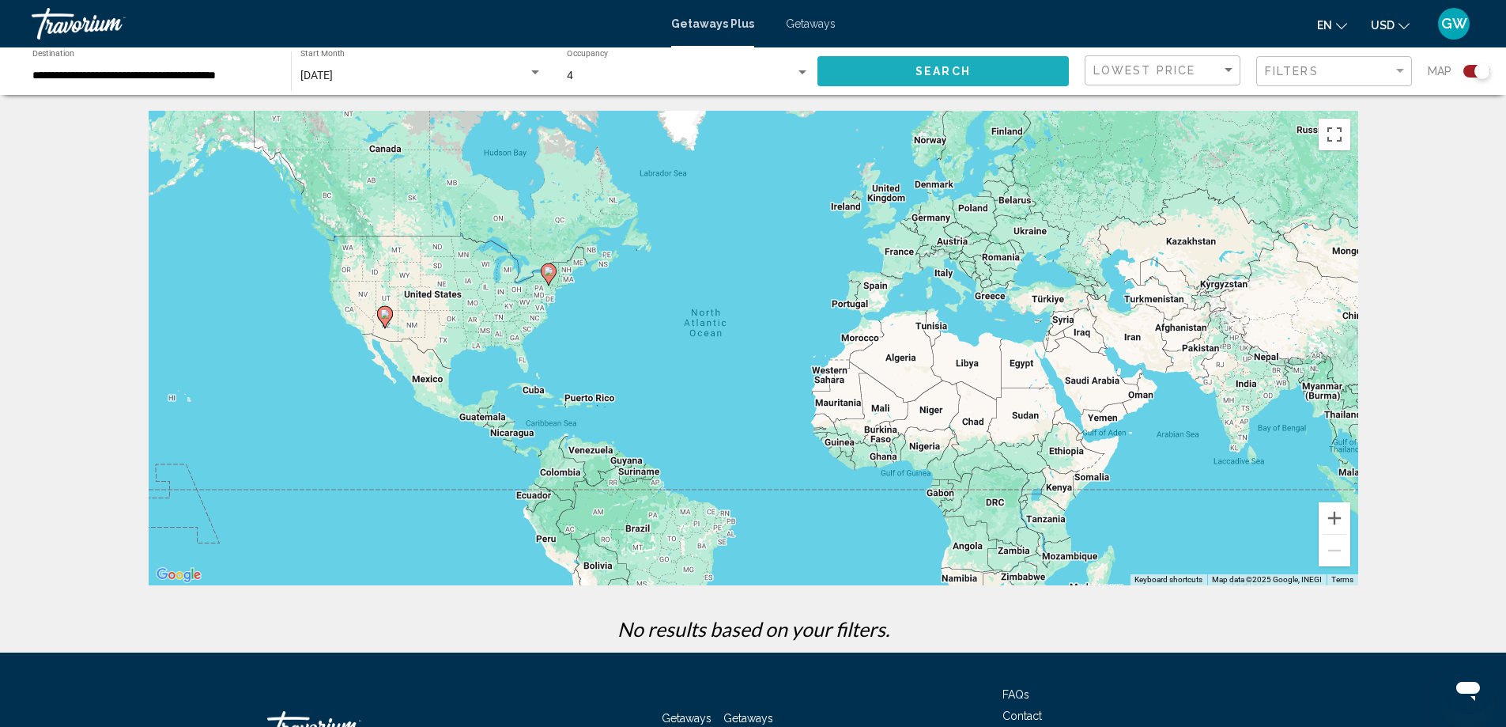
click at [944, 74] on span "Search" at bounding box center [942, 72] width 55 height 13
click at [240, 77] on input "**********" at bounding box center [153, 76] width 243 height 13
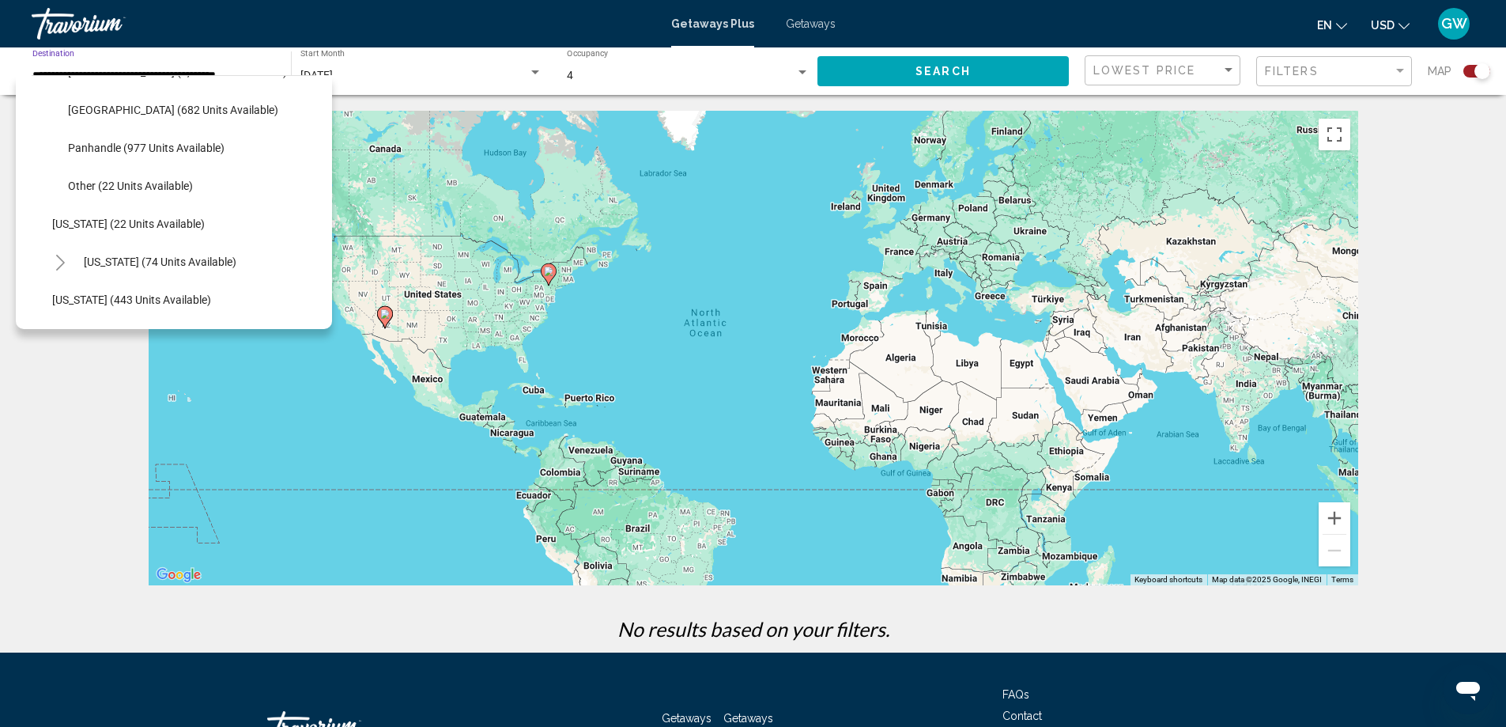
scroll to position [489, 3]
click at [162, 179] on span "[US_STATE] (74 units available)" at bounding box center [160, 182] width 153 height 13
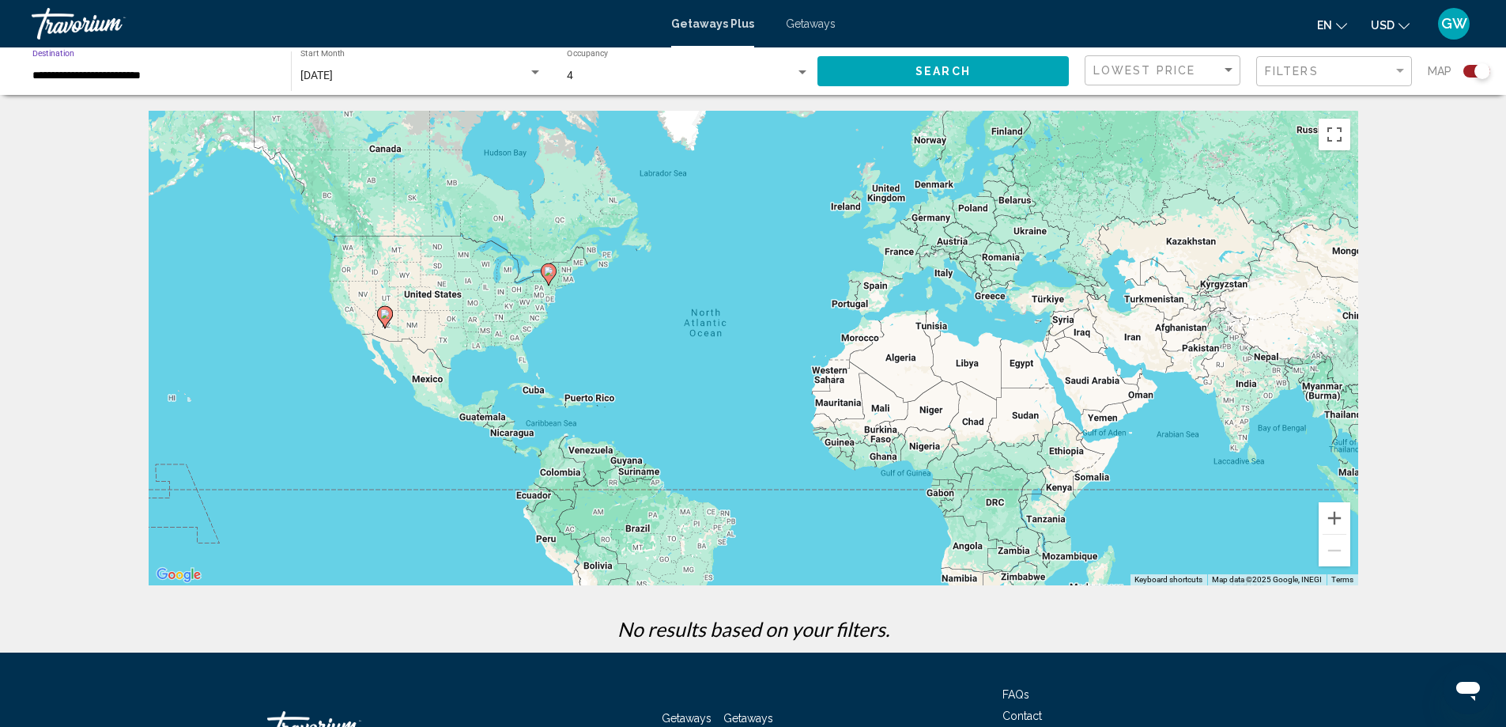
click at [936, 69] on span "Search" at bounding box center [942, 72] width 55 height 13
click at [160, 78] on input "**********" at bounding box center [153, 76] width 243 height 13
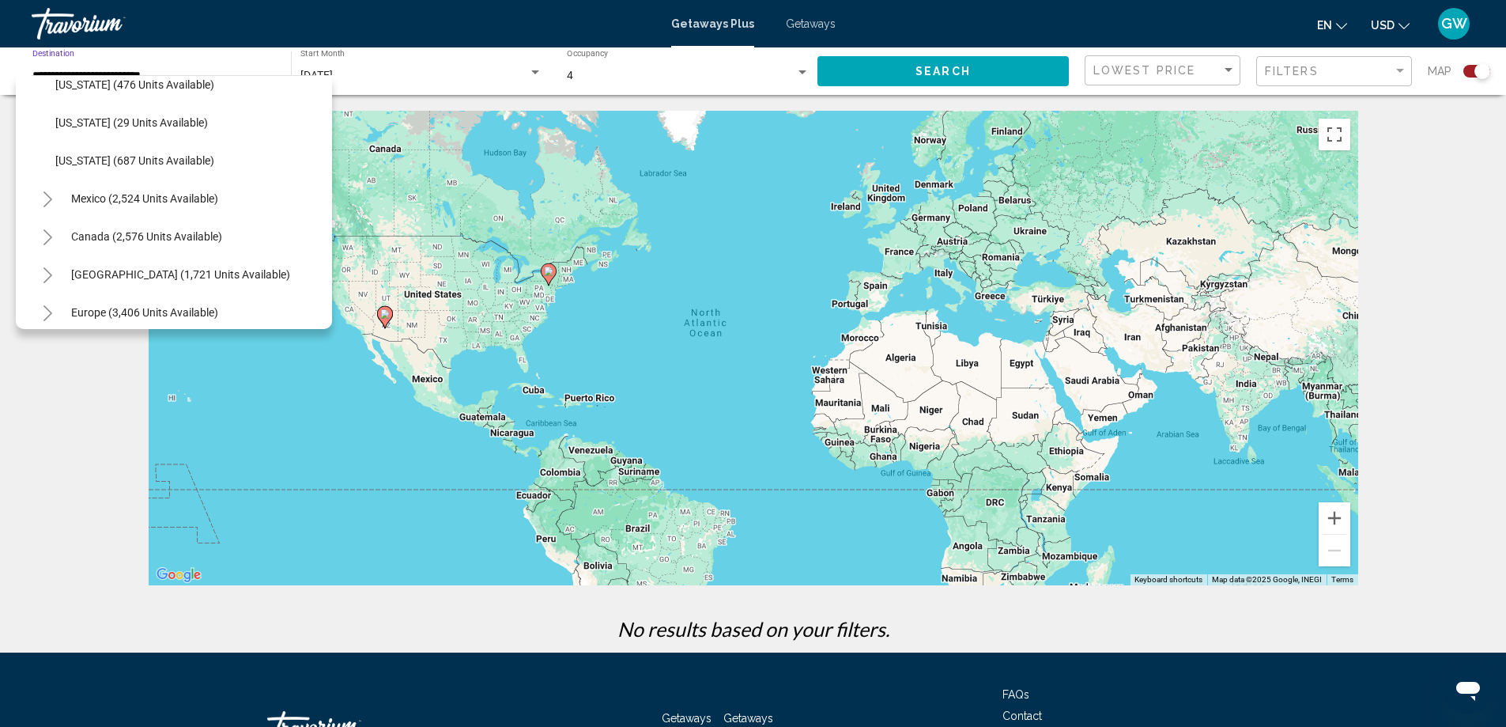
scroll to position [1634, 0]
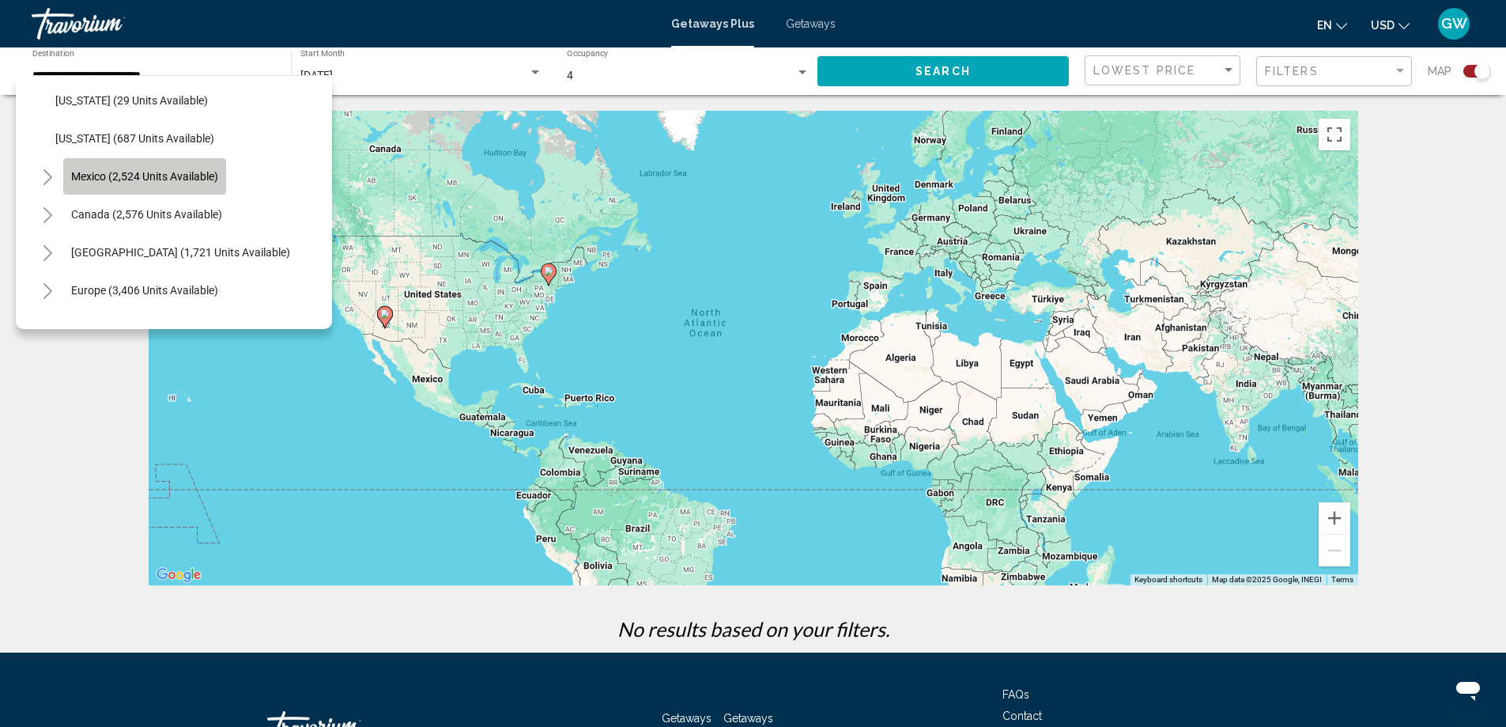
click at [149, 175] on span "Mexico (2,524 units available)" at bounding box center [144, 176] width 147 height 13
type input "**********"
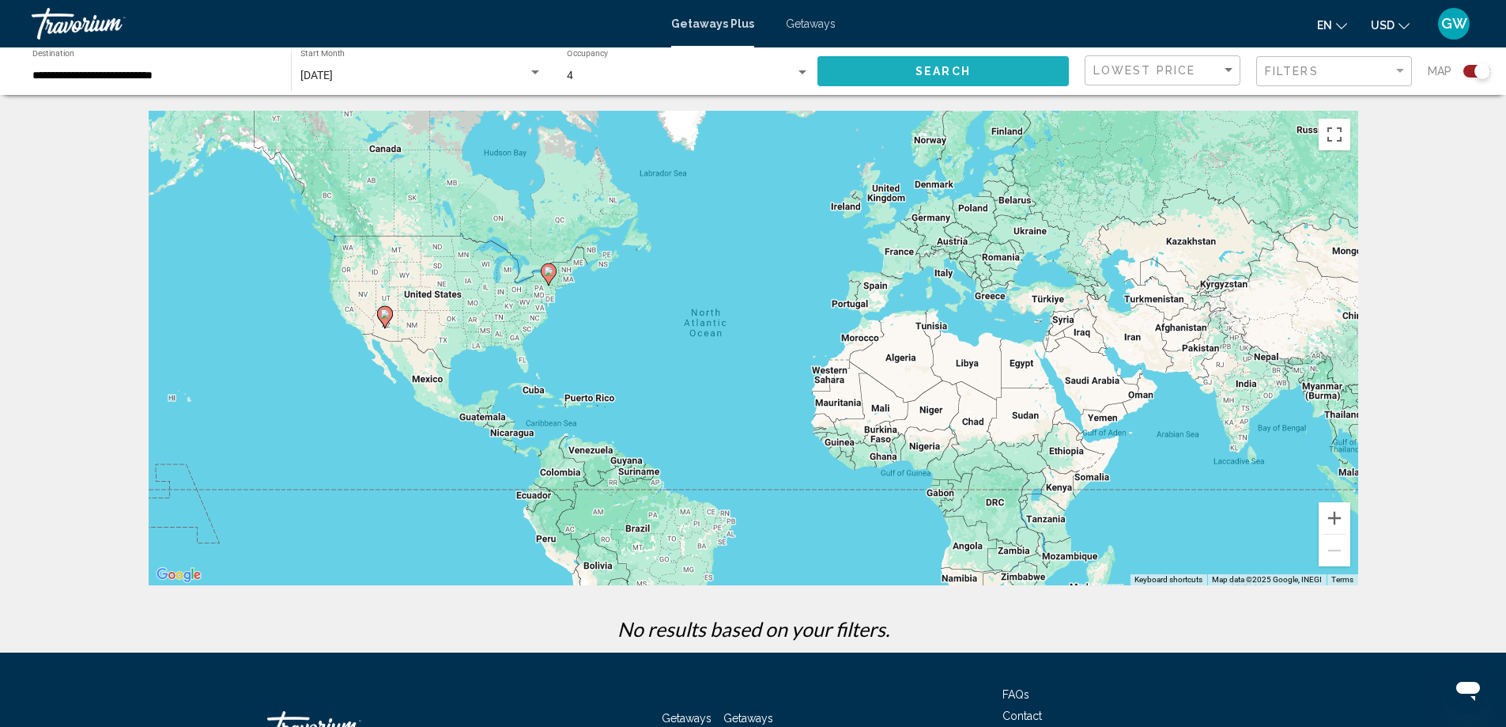
click at [963, 81] on button "Search" at bounding box center [942, 70] width 251 height 29
